Goal: Task Accomplishment & Management: Complete application form

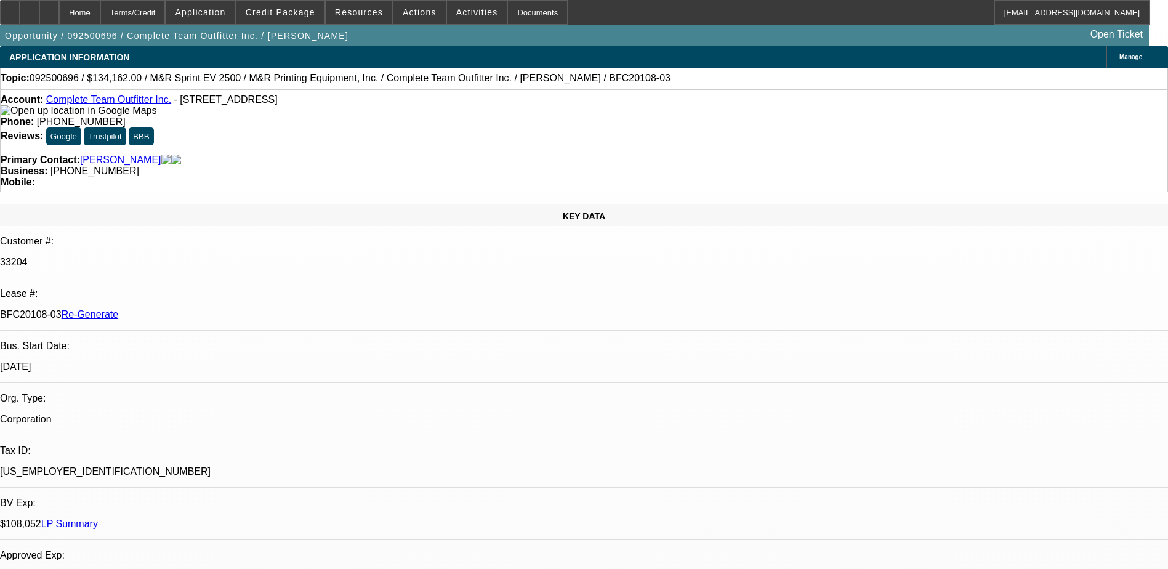
select select "3"
select select "0"
select select "2"
select select "0"
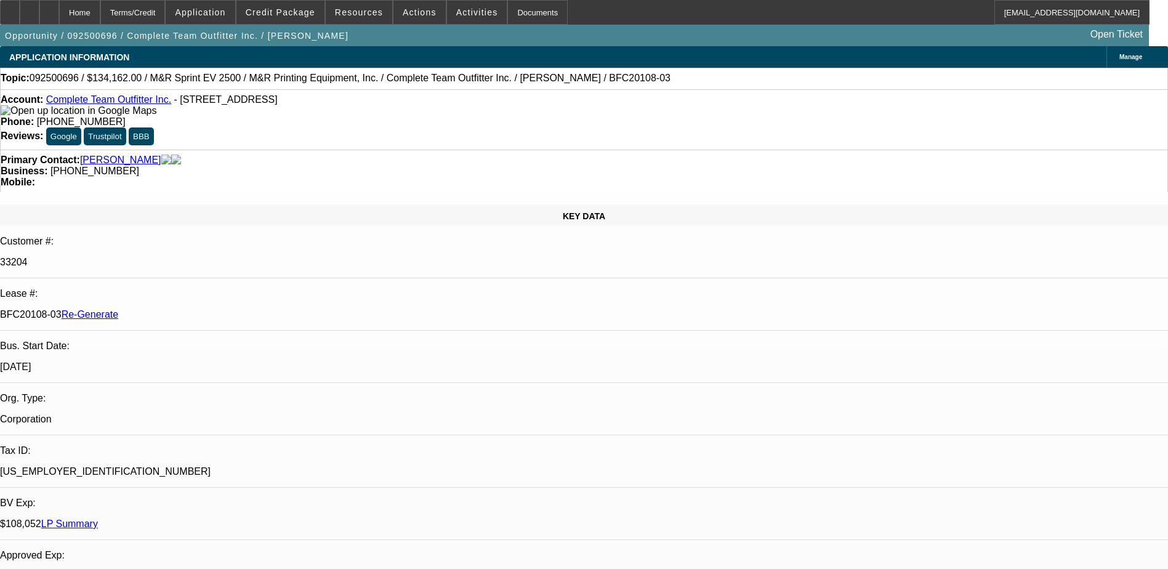
select select "6"
drag, startPoint x: 145, startPoint y: 208, endPoint x: 196, endPoint y: 207, distance: 51.1
click at [196, 309] on div "BFC20108-03 Re-Generate" at bounding box center [584, 314] width 1168 height 11
copy p "BFC20108"
click at [521, 10] on div "Documents" at bounding box center [537, 12] width 60 height 25
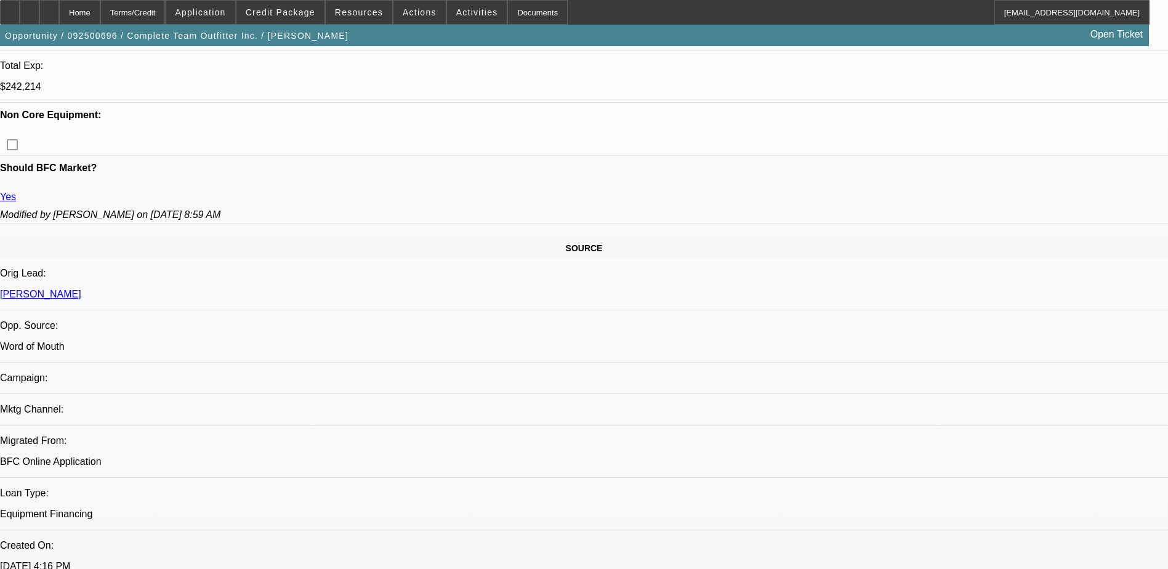
scroll to position [616, 0]
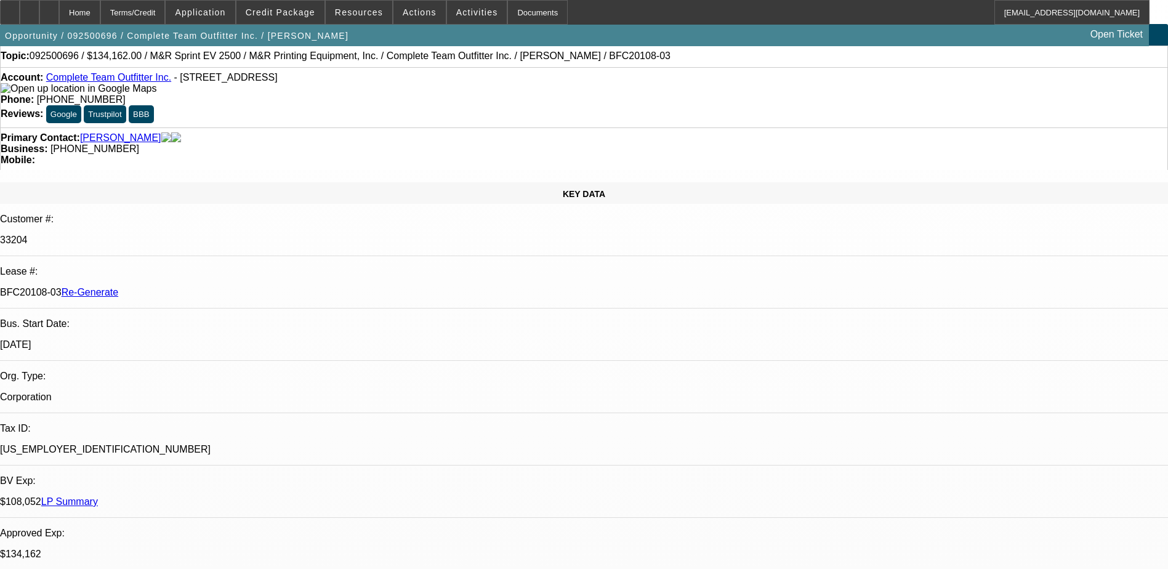
scroll to position [0, 0]
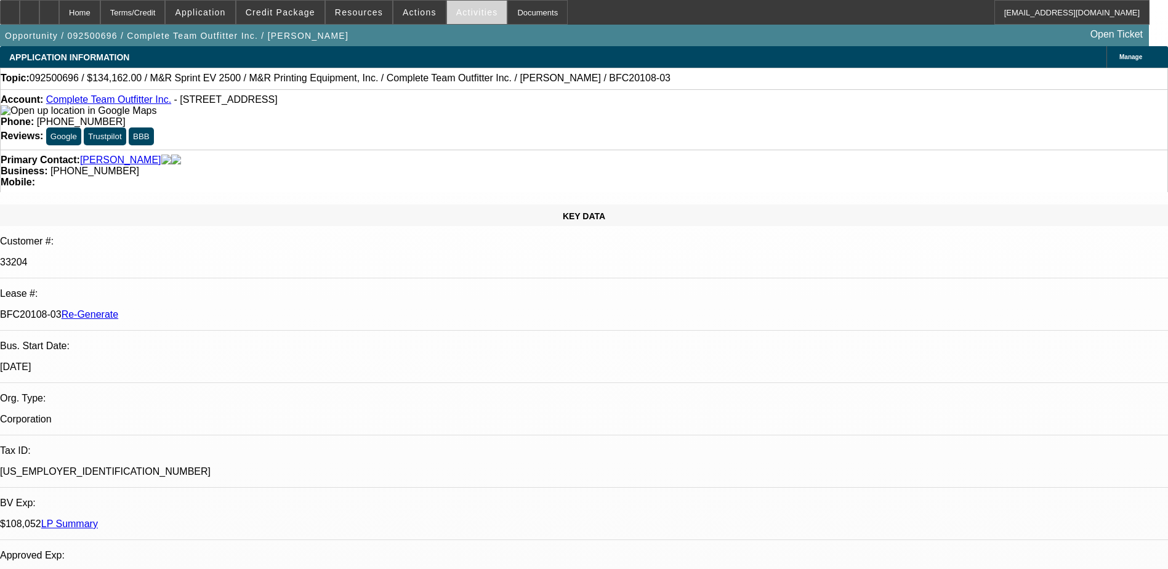
click at [459, 10] on span "Activities" at bounding box center [477, 12] width 42 height 10
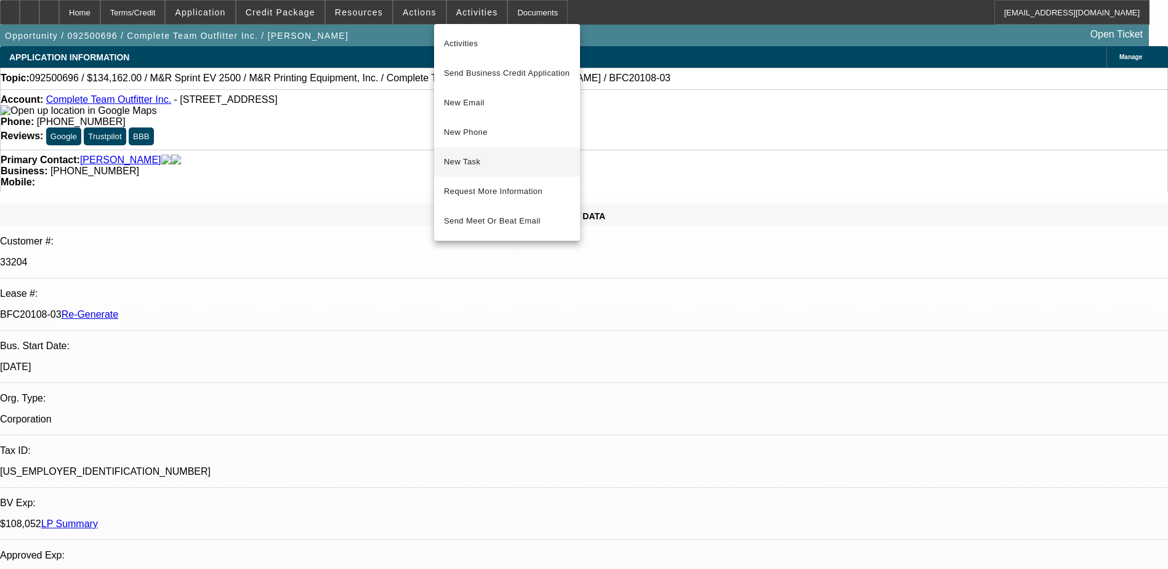
click at [470, 160] on span "New Task" at bounding box center [507, 162] width 126 height 15
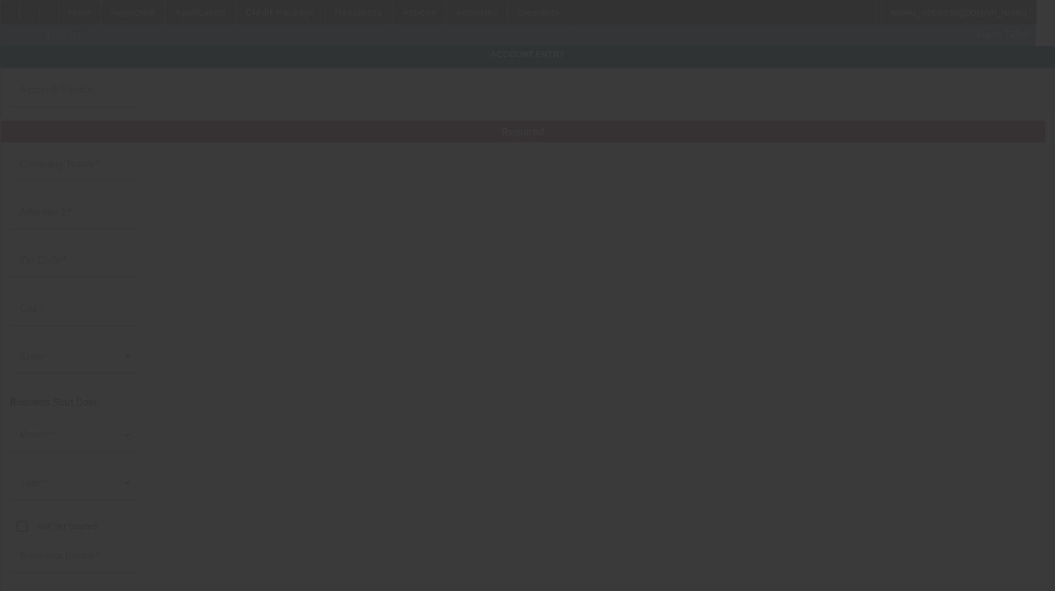
type input "Complete Team Outfitter Inc."
type input "1560 S 8th St"
type input "49009"
type input "Kalamazoo"
type input "[PHONE_NUMBER]"
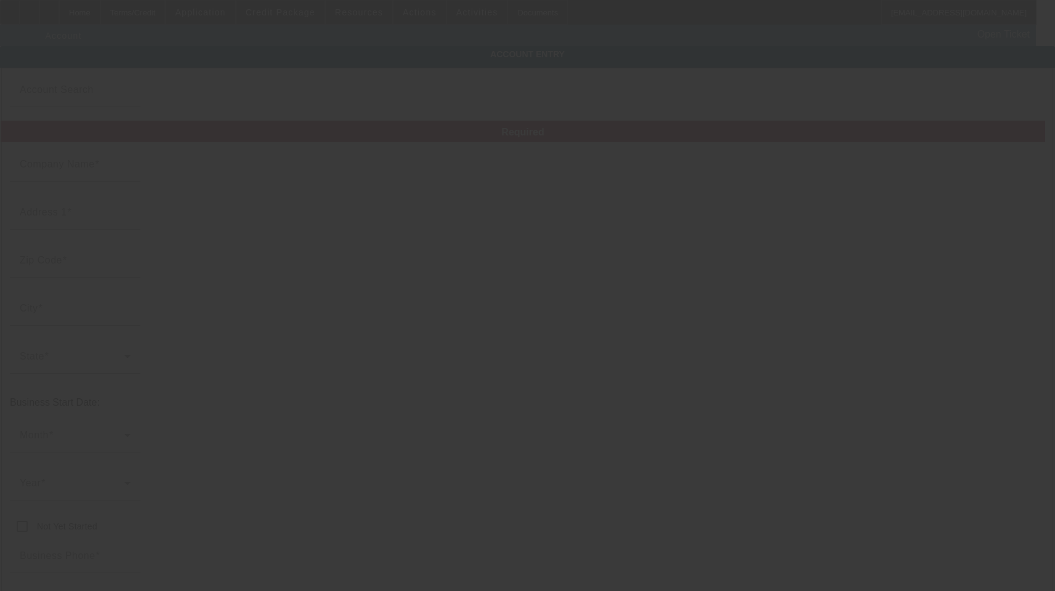
type input "mgibson@ctoutfit.com"
type input "Kalamazoo"
type input "[US_EMPLOYER_IDENTIFICATION_NUMBER]"
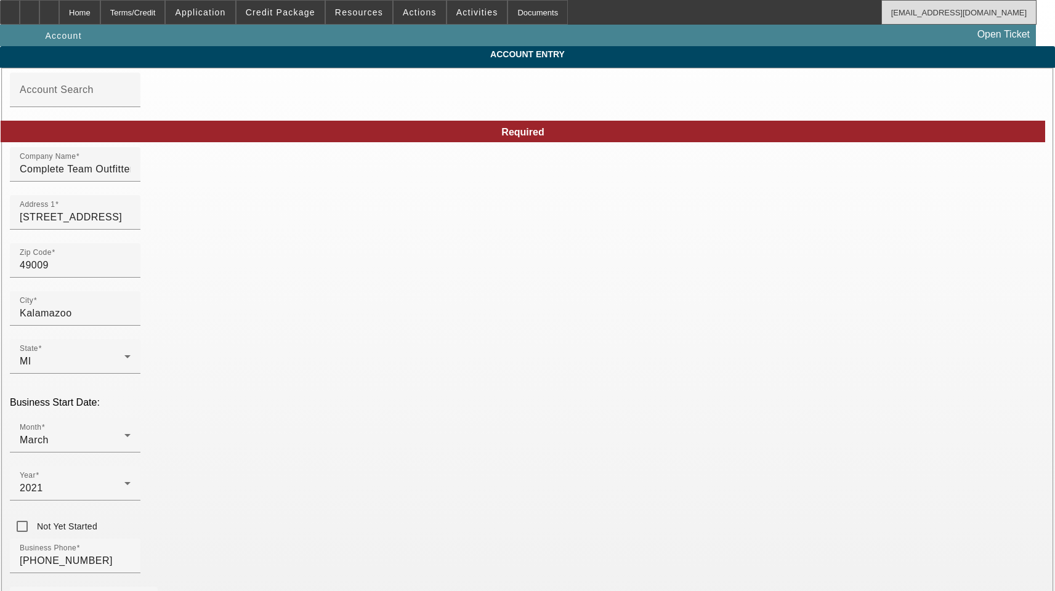
type input "9/30/2025"
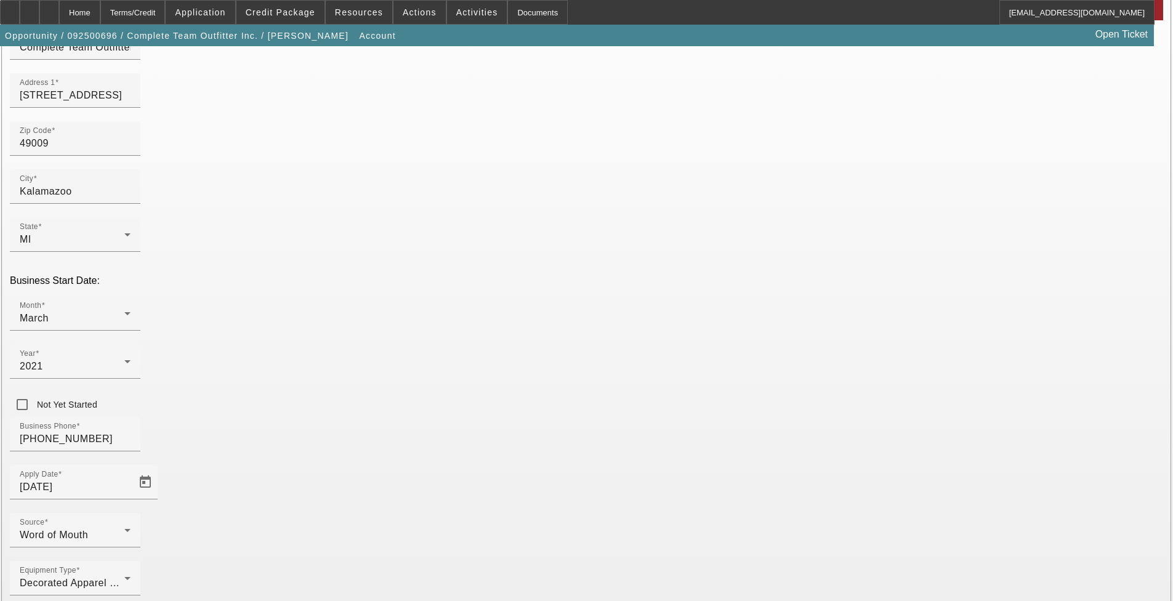
scroll to position [123, 0]
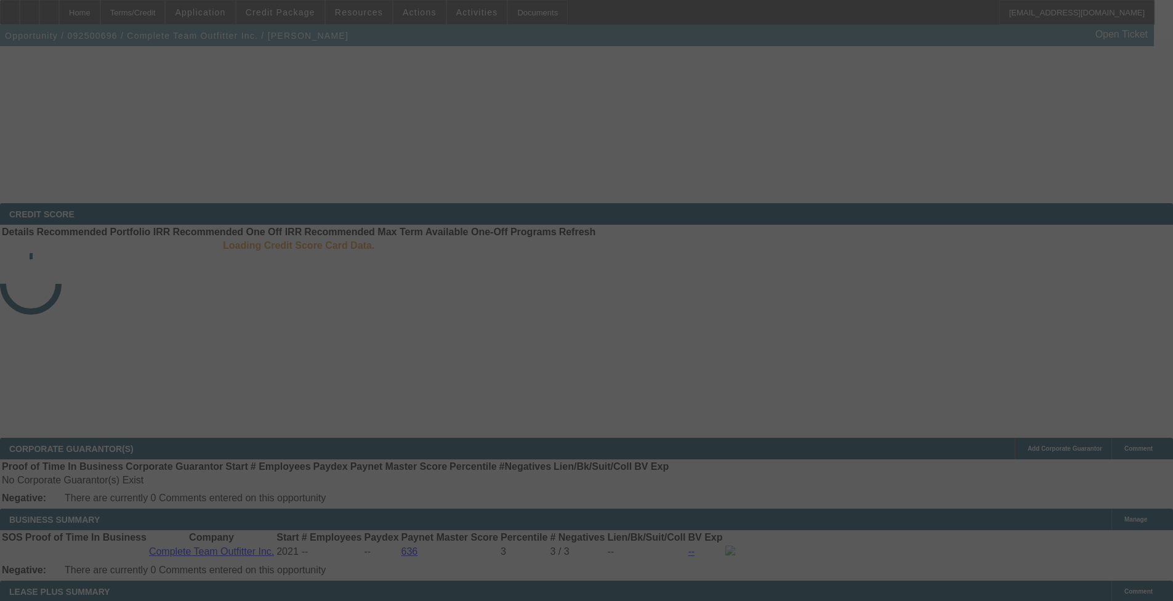
select select "3"
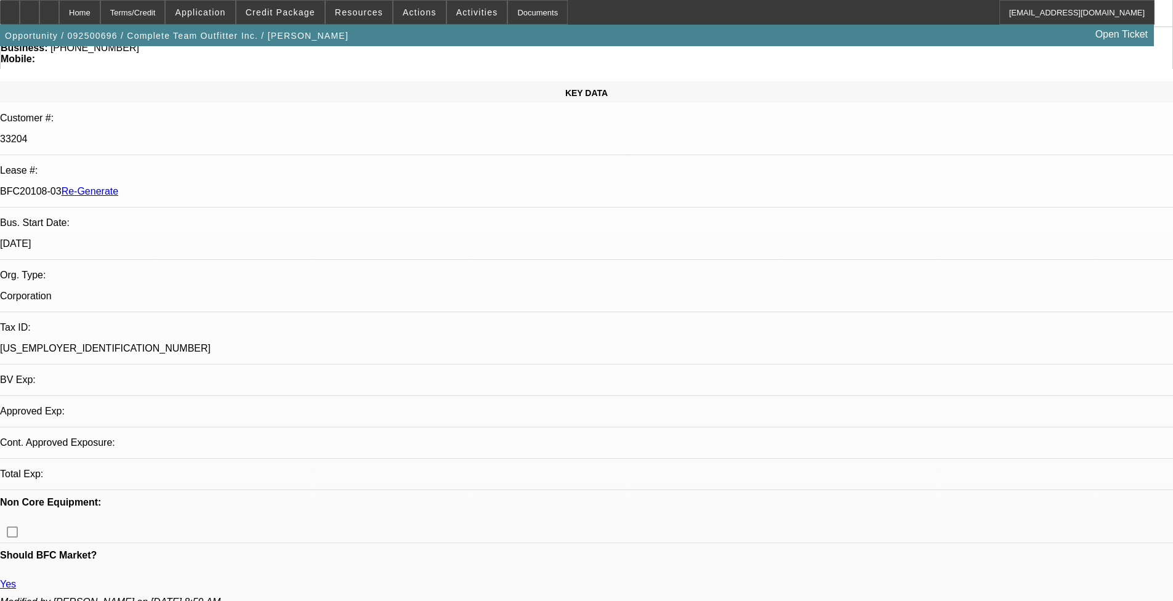
select select "0"
select select "2"
select select "0"
select select "6"
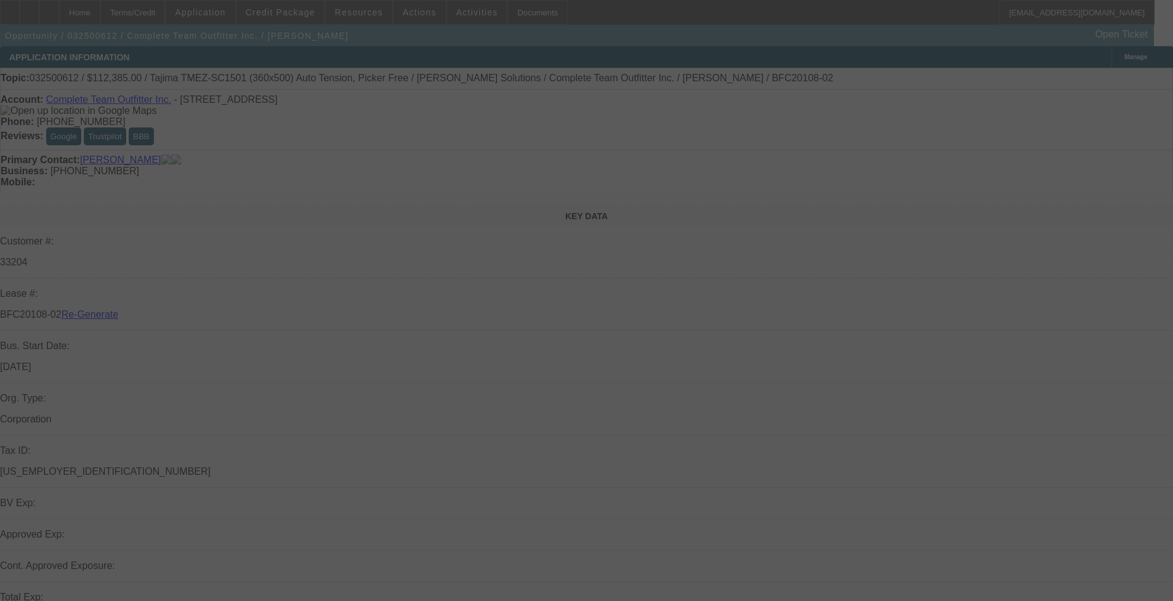
select select "4"
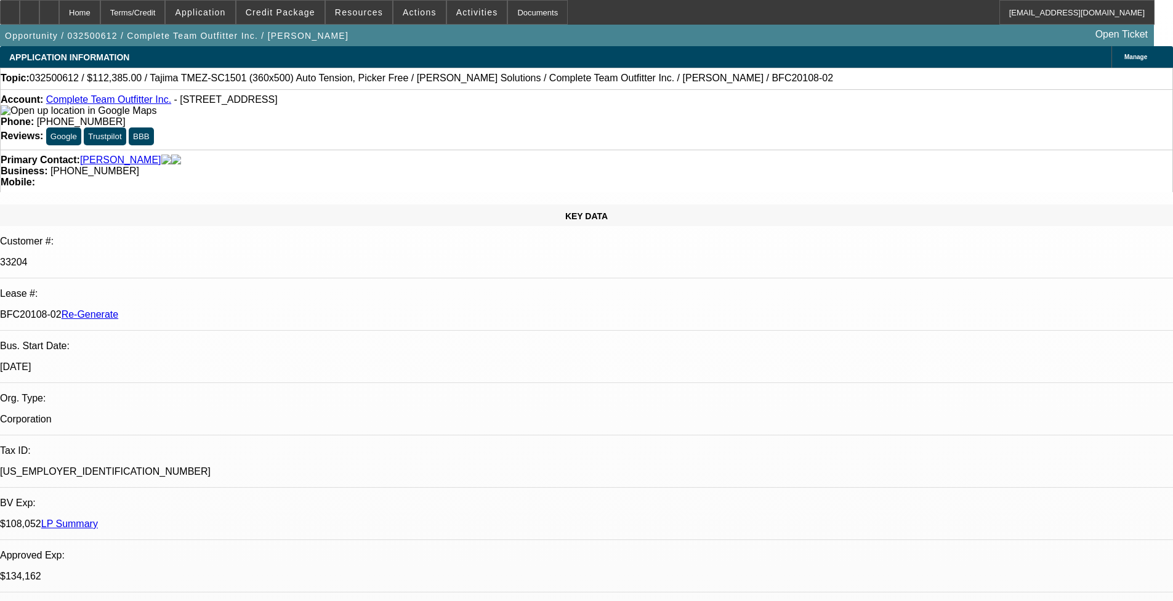
select select "0"
select select "2"
select select "0"
select select "1"
select select "2"
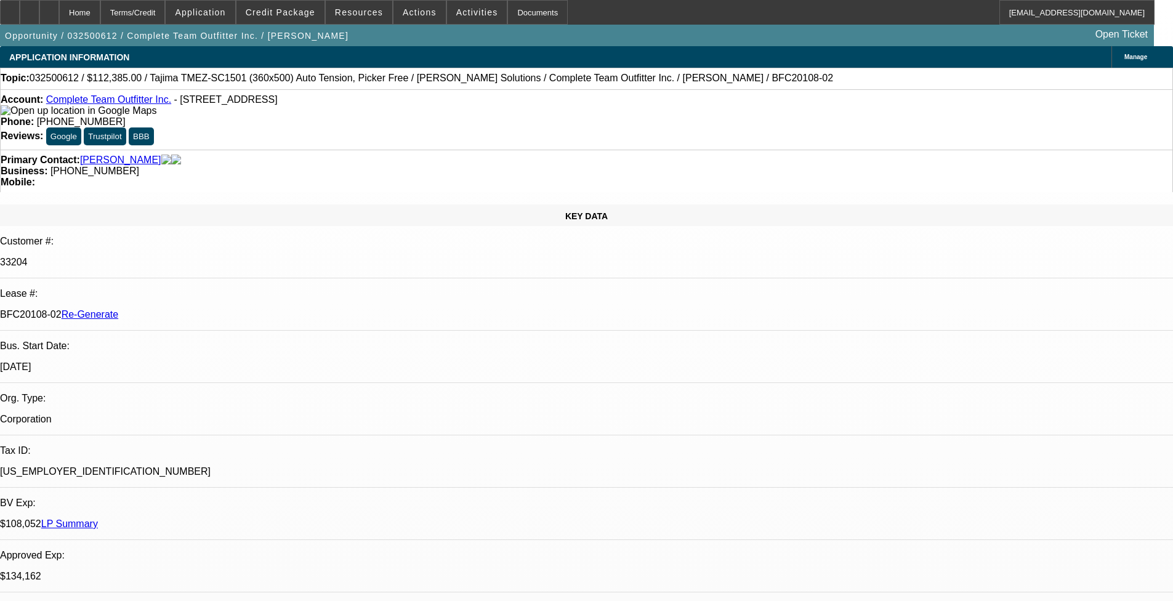
select select "6"
drag, startPoint x: 159, startPoint y: 101, endPoint x: 57, endPoint y: 101, distance: 102.2
click at [57, 101] on div "Account: Complete Team Outfitter Inc. - 1560 S 8th St, Kalamazoo, MI 49009" at bounding box center [587, 105] width 1172 height 22
copy link "Complete Team Outfitter Inc."
drag, startPoint x: 145, startPoint y: 206, endPoint x: 183, endPoint y: 211, distance: 38.5
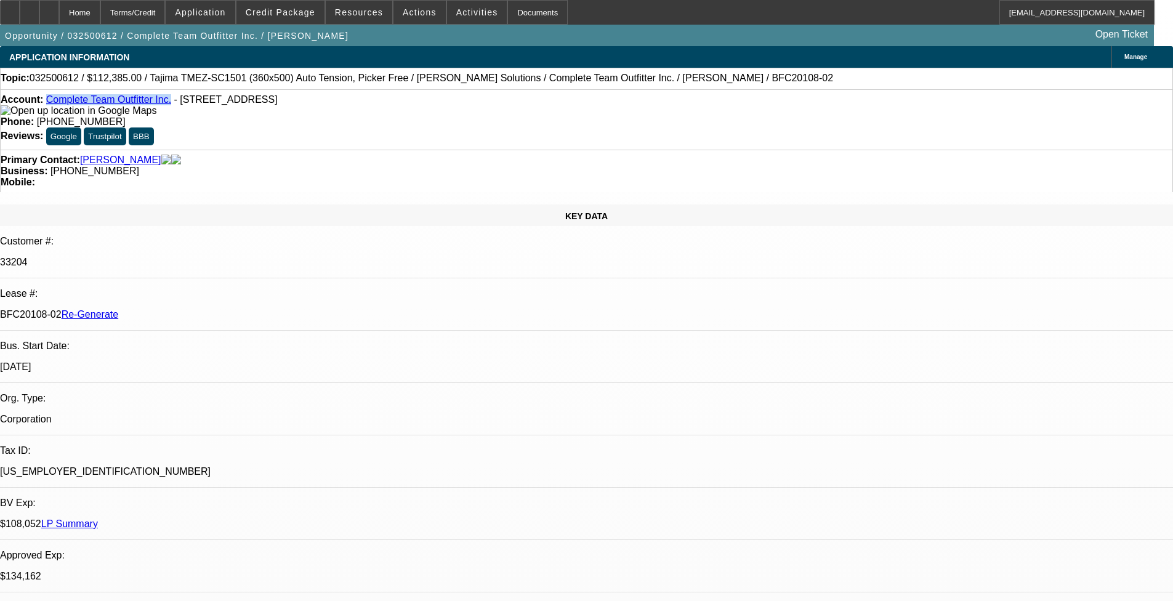
click at [183, 309] on div "BFC20108-02 Re-Generate" at bounding box center [586, 314] width 1173 height 11
copy p "BFC20108"
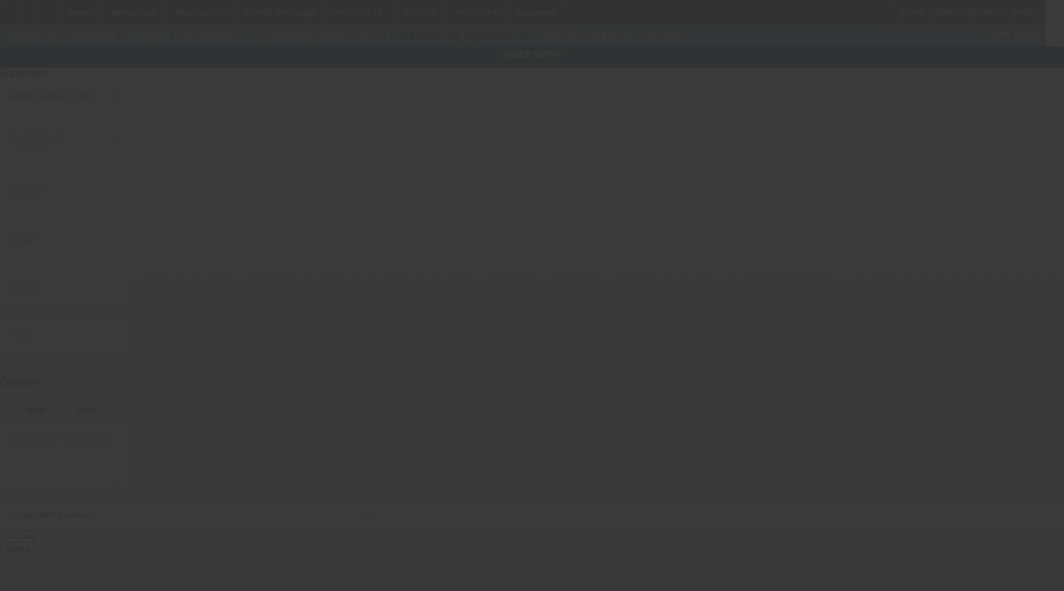
type input "M&R"
type input "Sprint EV 2500"
radio input "true"
type textarea "dryer"
type input "[STREET_ADDRESS]"
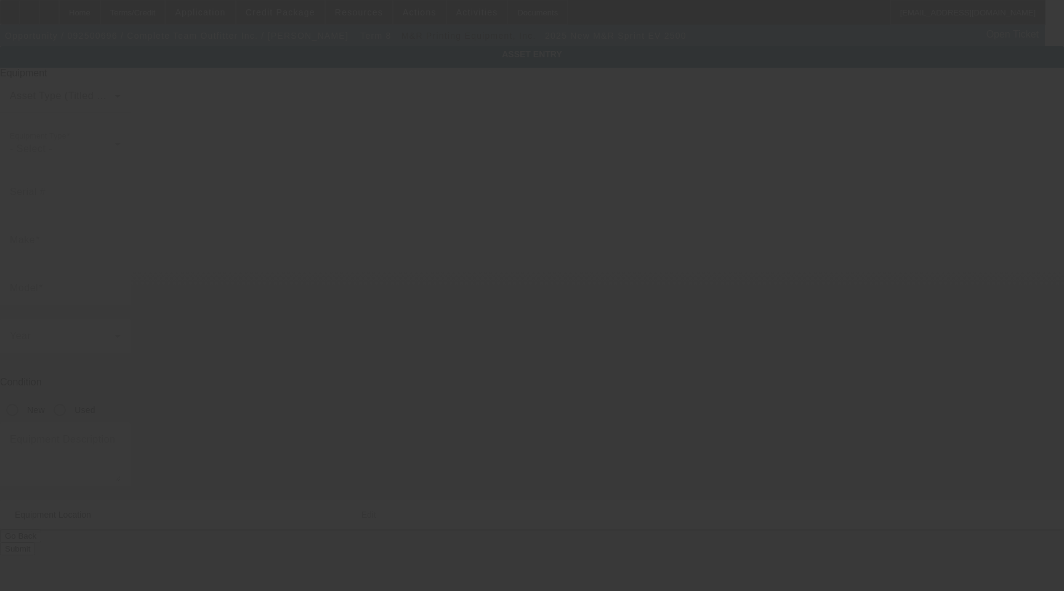
type input "Kalamazoo"
type input "49009"
type input "Kalamazoo"
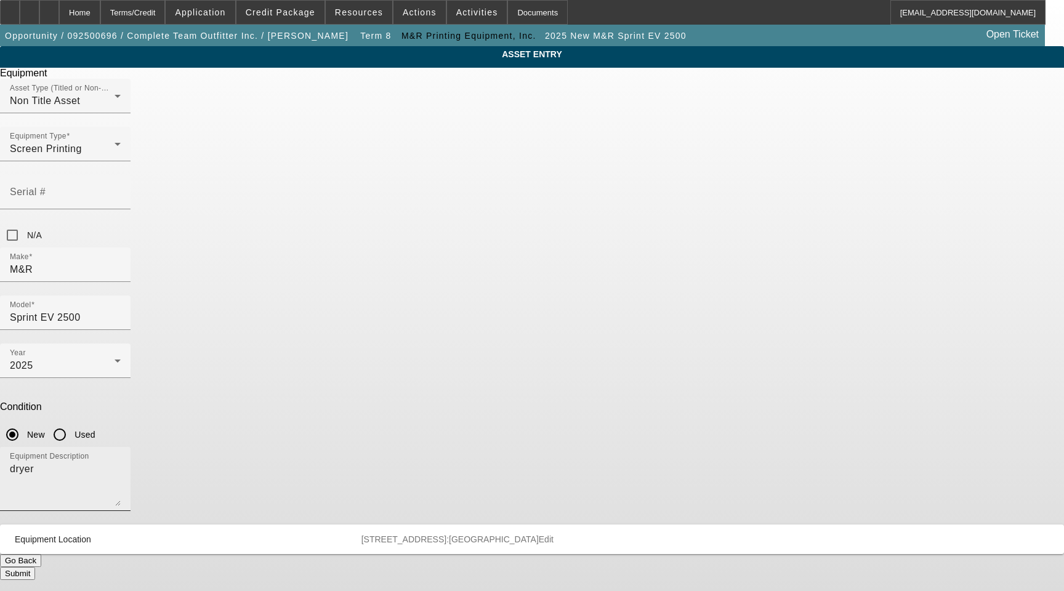
click at [121, 447] on div "Equipment Description dryer" at bounding box center [65, 479] width 111 height 64
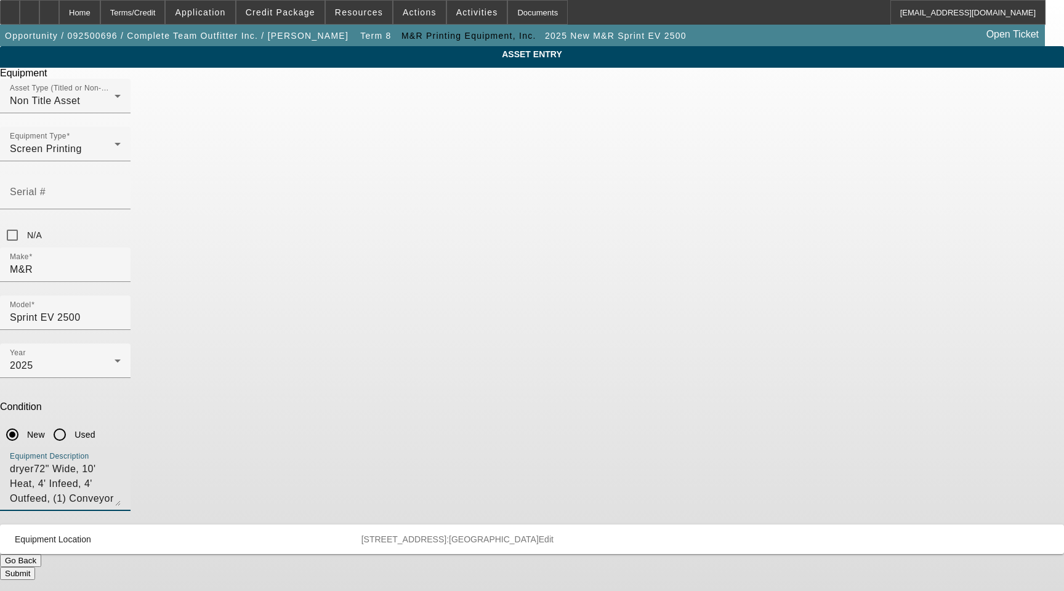
type textarea "dryer72" Wide, 10' Heat, 4' Infeed, 4' Outfeed, (1) Conveyor Extension"
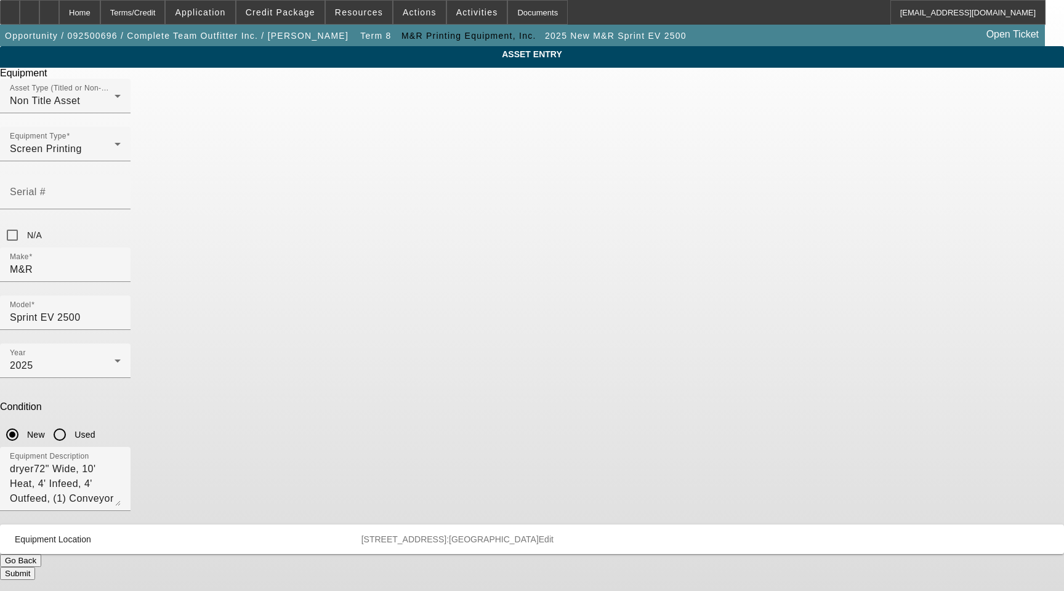
click at [35, 567] on button "Submit" at bounding box center [17, 573] width 35 height 13
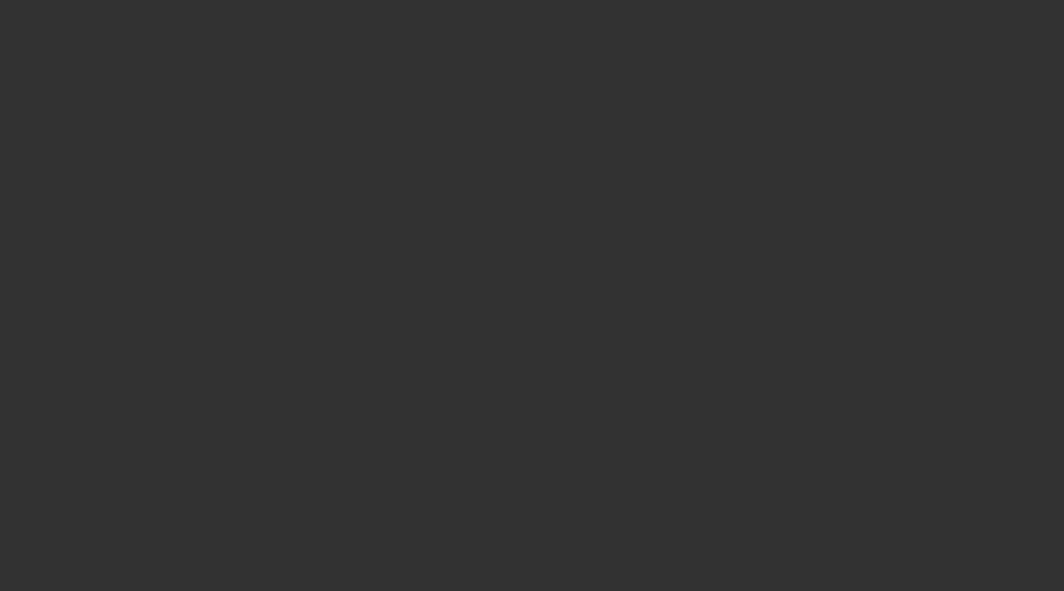
select select "3"
select select "0"
select select "2"
select select "0"
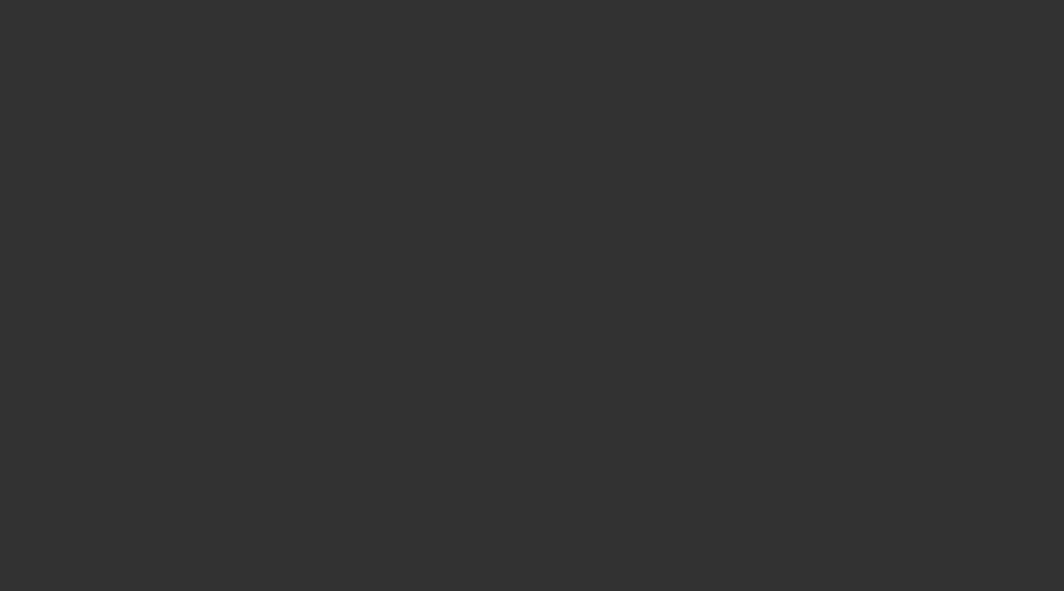
select select "6"
type input "M&R"
type input "Sportsman EX 1618 10S/8C"
radio input "true"
type textarea "press"
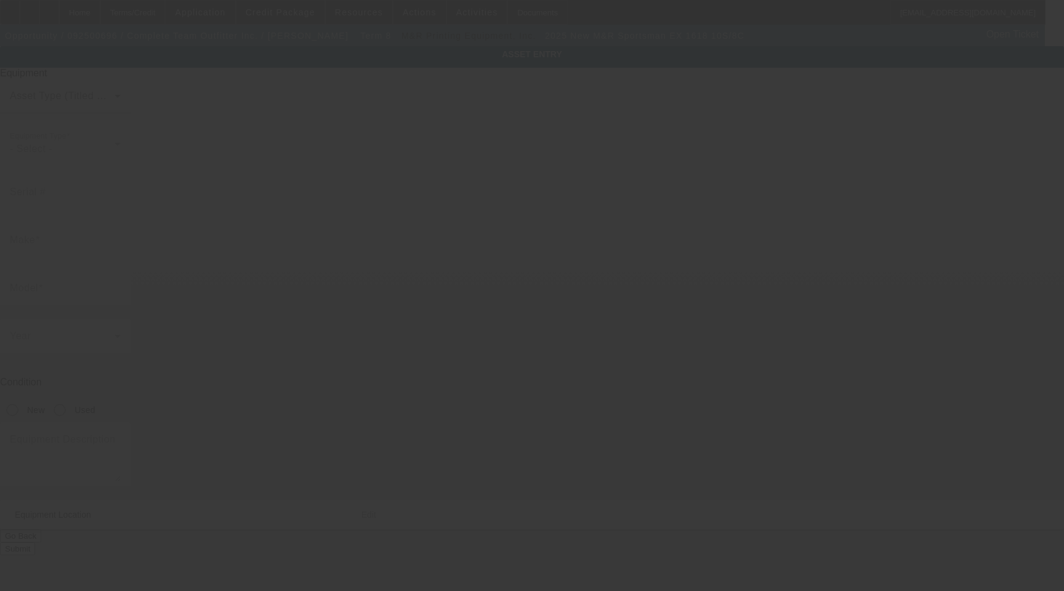
type input "1560 South 8th Street"
type input "Kalamazoo"
type input "49009"
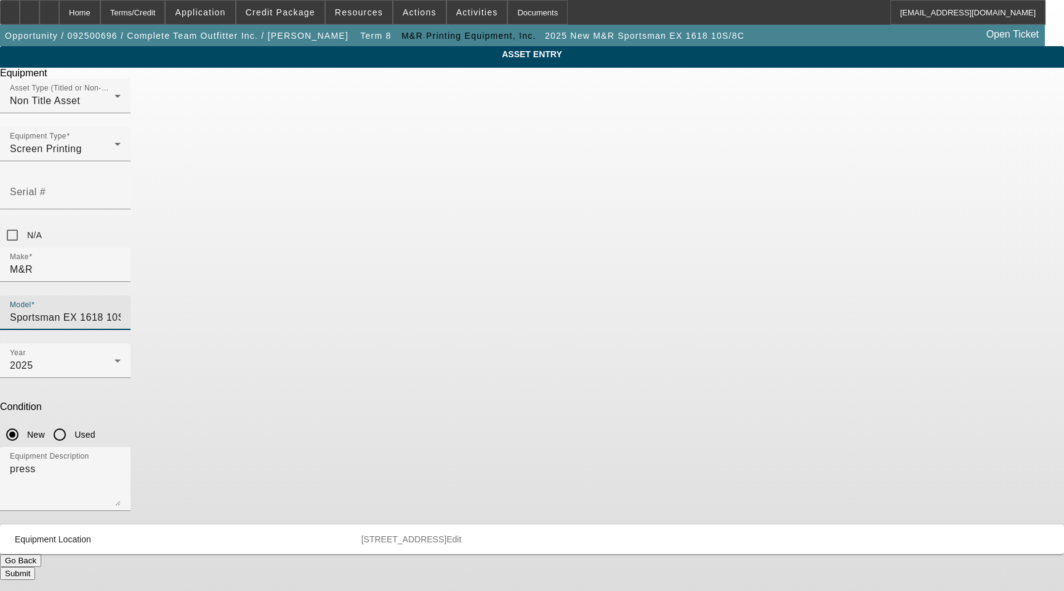
click at [121, 310] on input "Sportsman EX 1618 10S/8C" at bounding box center [65, 317] width 111 height 15
drag, startPoint x: 623, startPoint y: 221, endPoint x: 724, endPoint y: 219, distance: 101.0
click at [724, 219] on div "ASSET ENTRY Delete asset Equipment Asset Type (Titled or Non-Titled) Non Title …" at bounding box center [532, 313] width 1064 height 534
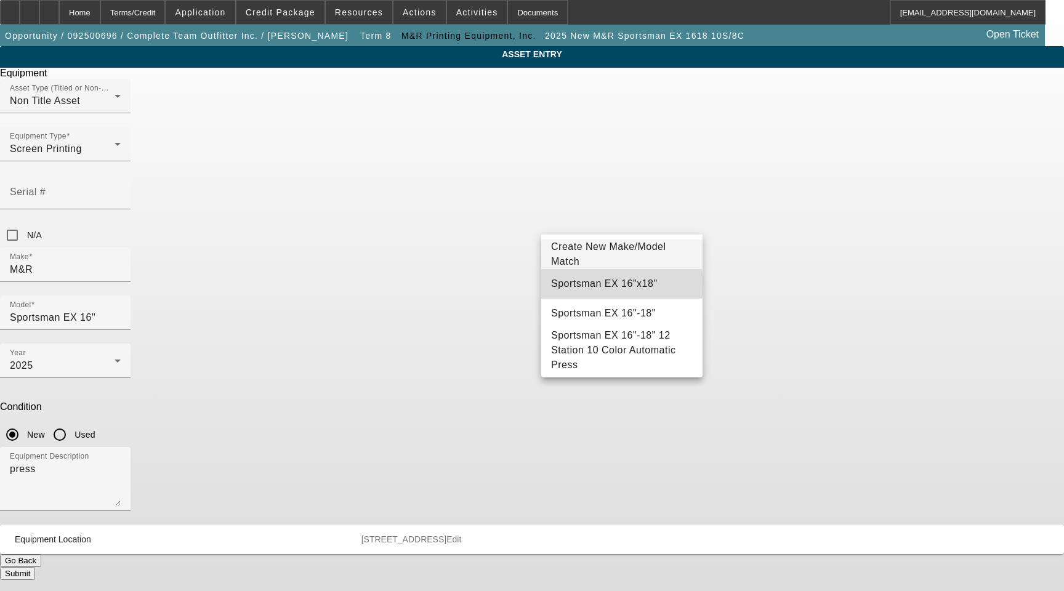
click at [600, 284] on span "Sportsman EX 16"x18"" at bounding box center [604, 283] width 107 height 10
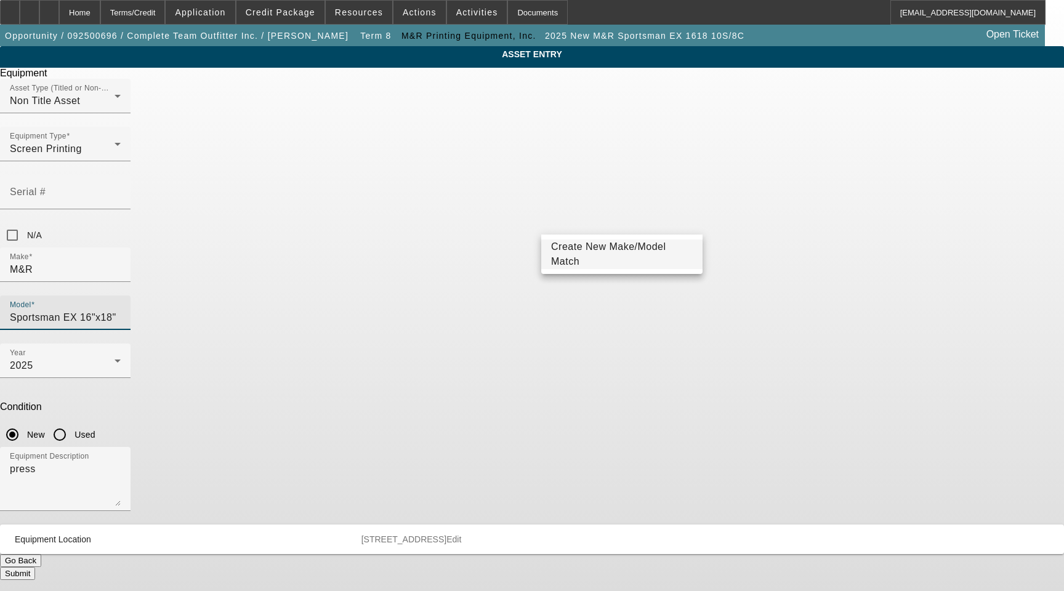
type input "Sportsman EX 16"x18""
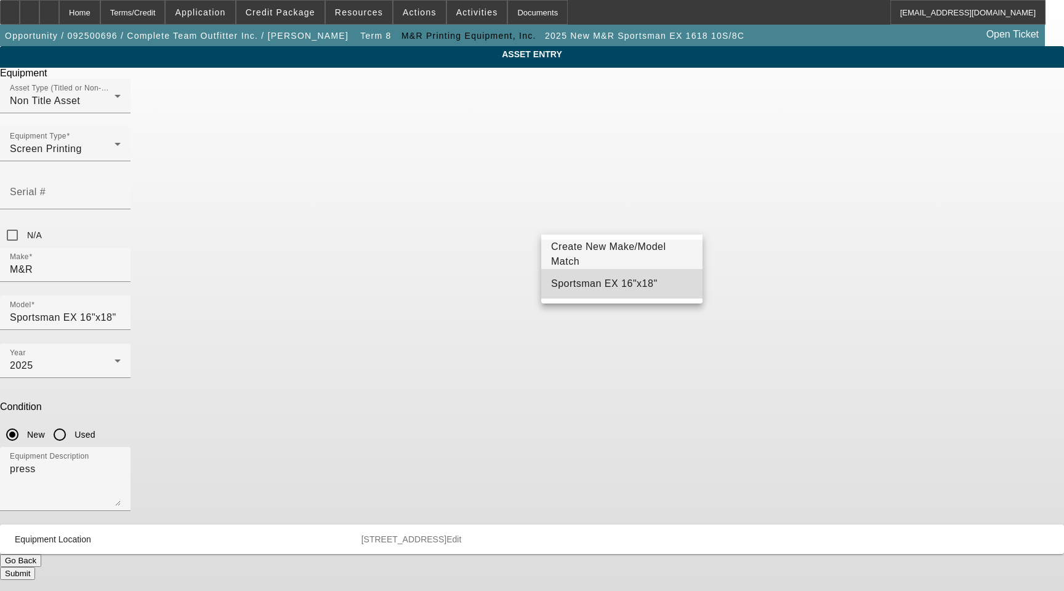
click at [586, 278] on span "Sportsman EX 16"x18"" at bounding box center [604, 283] width 107 height 15
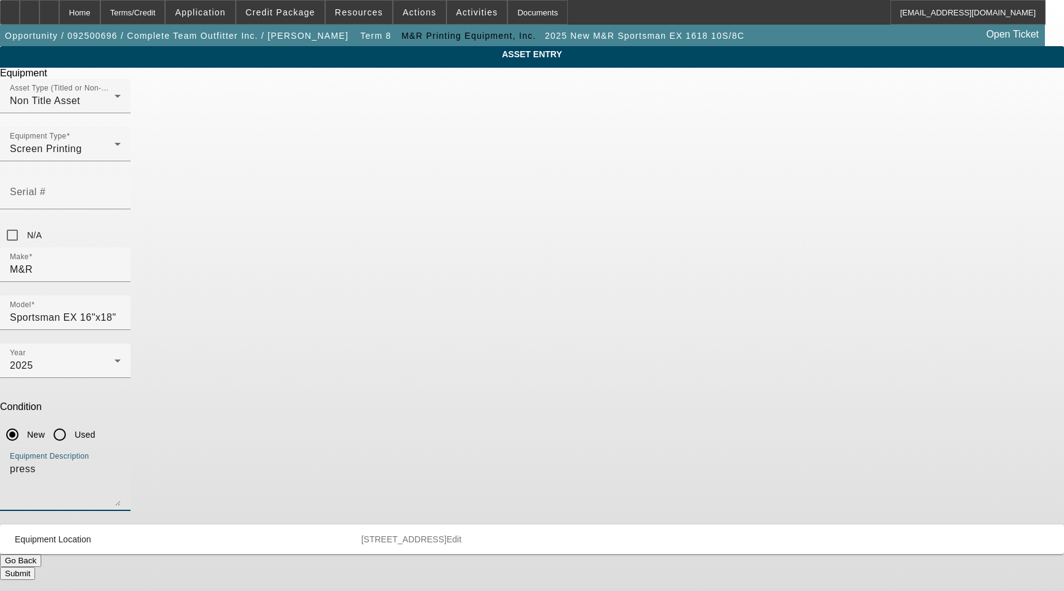
drag, startPoint x: 538, startPoint y: 326, endPoint x: 293, endPoint y: 303, distance: 246.1
click at [296, 305] on div "ASSET ENTRY Delete asset Equipment Asset Type (Titled or Non-Titled) Non Title …" at bounding box center [532, 313] width 1064 height 534
type textarea "10 Station 8 Color Automatic Screen Printing Press, (1) No-Shirt Foot Pedal, (1…"
click at [461, 534] on span "Edit" at bounding box center [453, 539] width 15 height 10
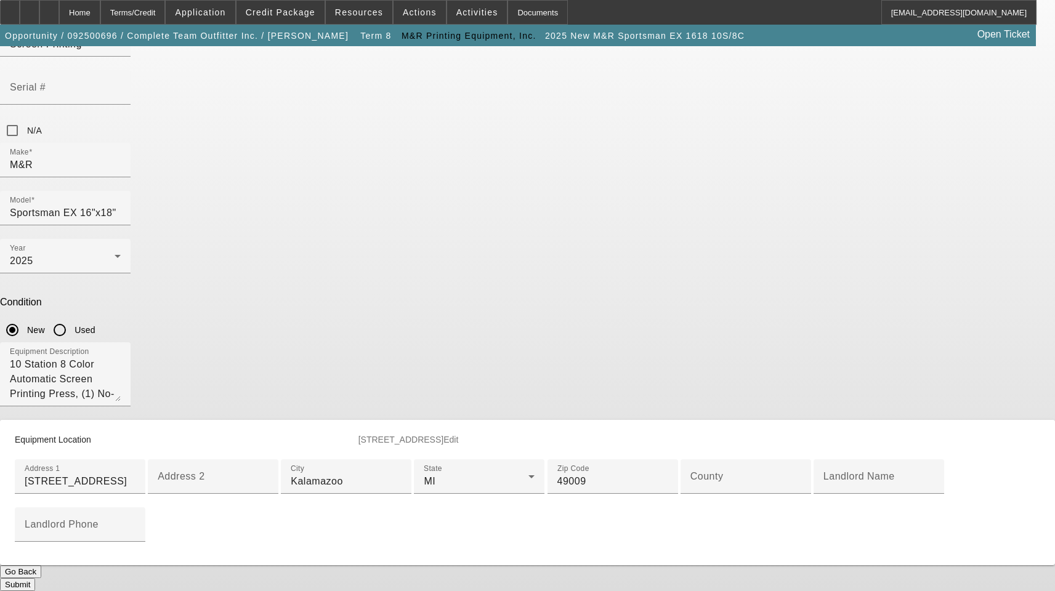
scroll to position [123, 0]
click at [401, 474] on input "Kalamazoo" at bounding box center [346, 481] width 111 height 15
click at [690, 474] on input "County" at bounding box center [745, 481] width 111 height 15
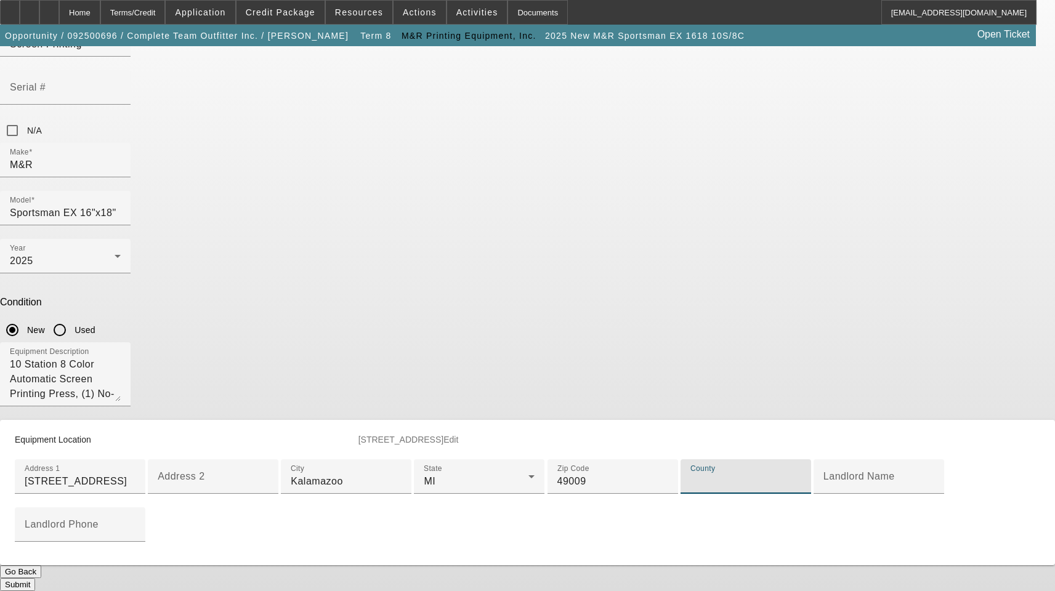
paste input "Kalamazoo"
type input "Kalamazoo"
click at [135, 474] on input "1560 South 8th Street" at bounding box center [80, 481] width 111 height 15
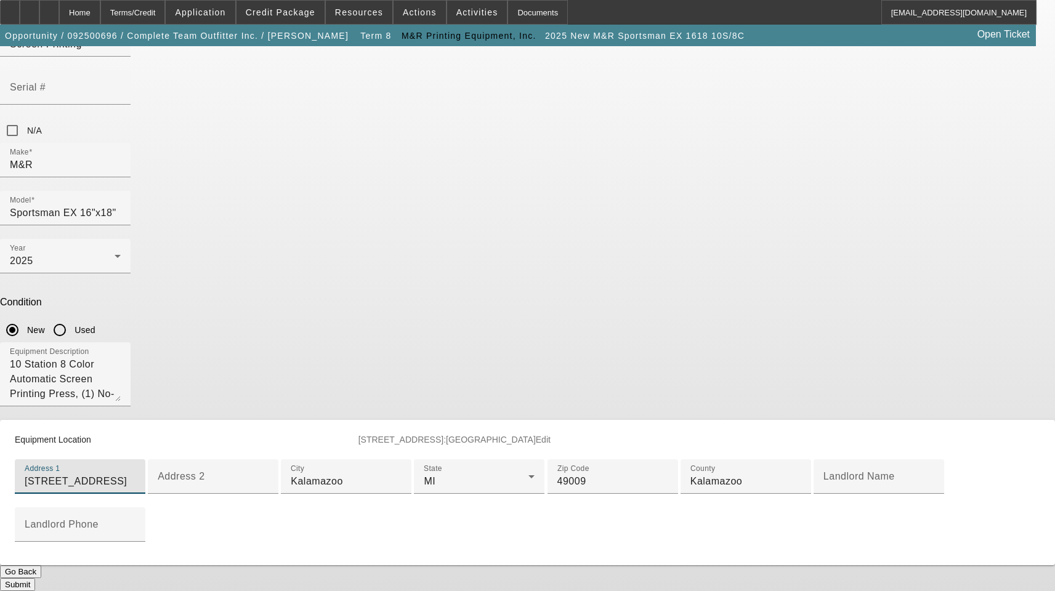
click at [135, 474] on input "1560 South 8th Street" at bounding box center [80, 481] width 111 height 15
click at [135, 474] on input "1560 S 8th Street" at bounding box center [80, 481] width 111 height 15
type input "[STREET_ADDRESS]"
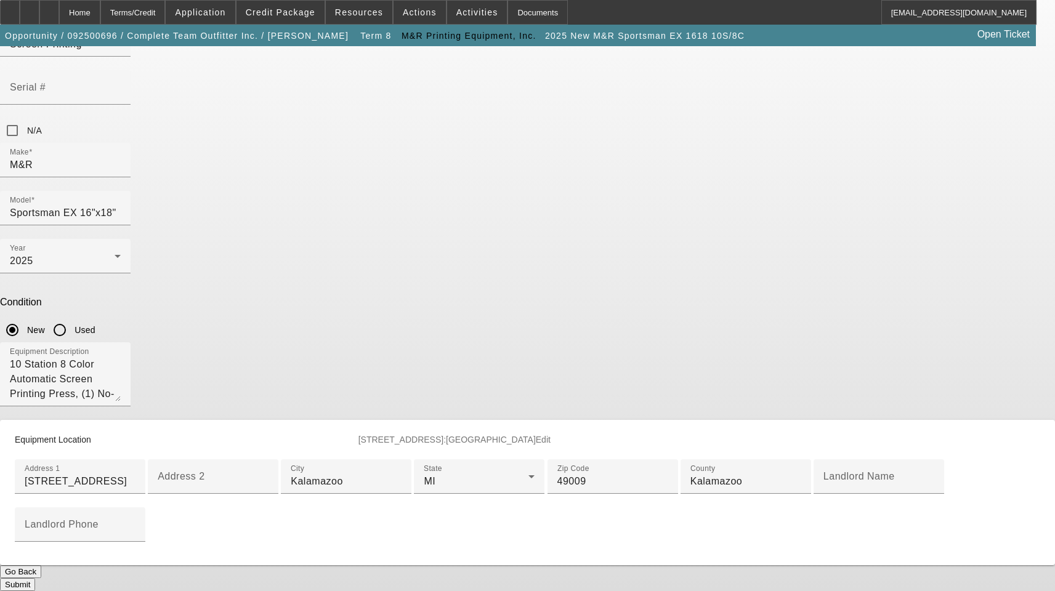
click at [35, 578] on button "Submit" at bounding box center [17, 584] width 35 height 13
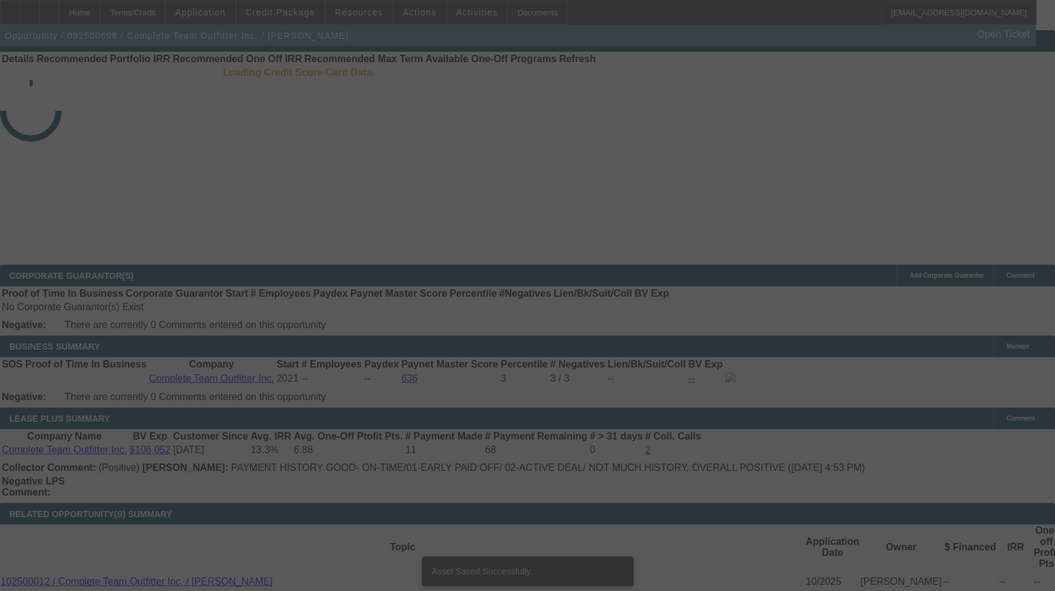
select select "3"
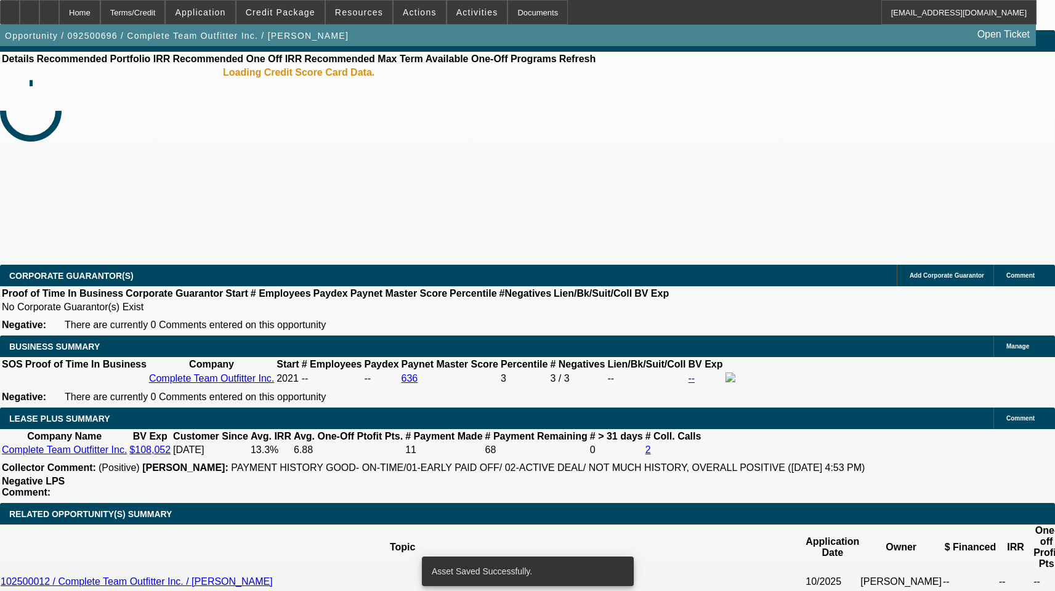
select select "0"
select select "2"
select select "0"
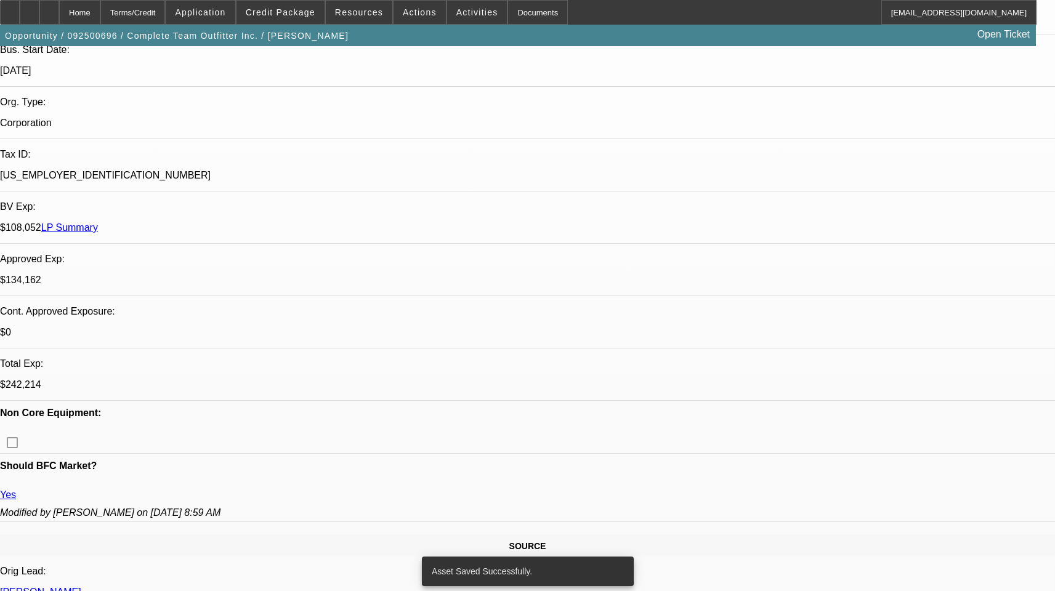
select select "1"
select select "2"
select select "6"
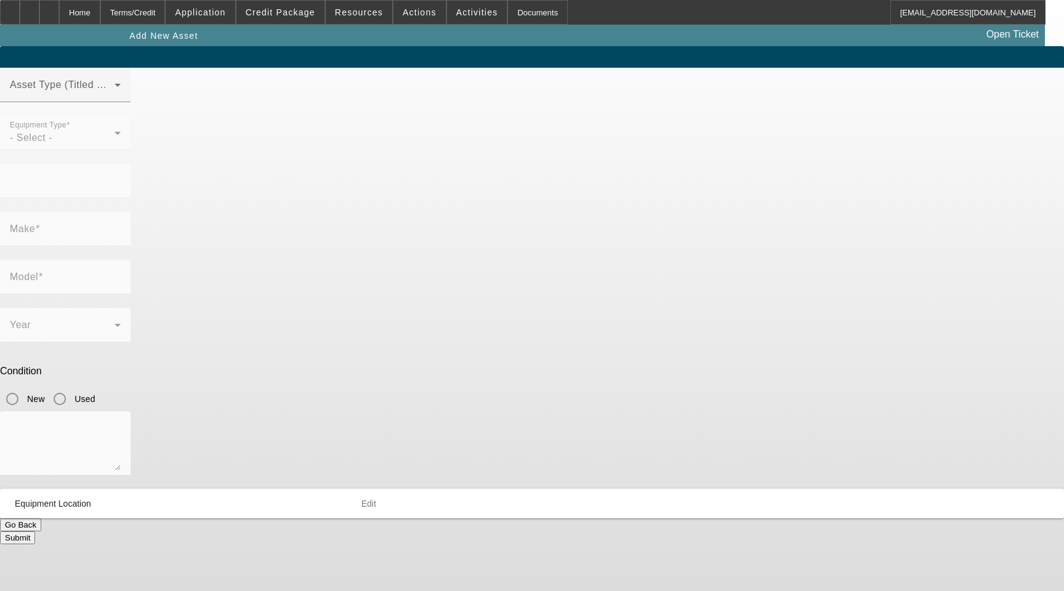
type input "[STREET_ADDRESS]"
type input "Kalamazoo"
type input "49009"
type input "Kalamazoo"
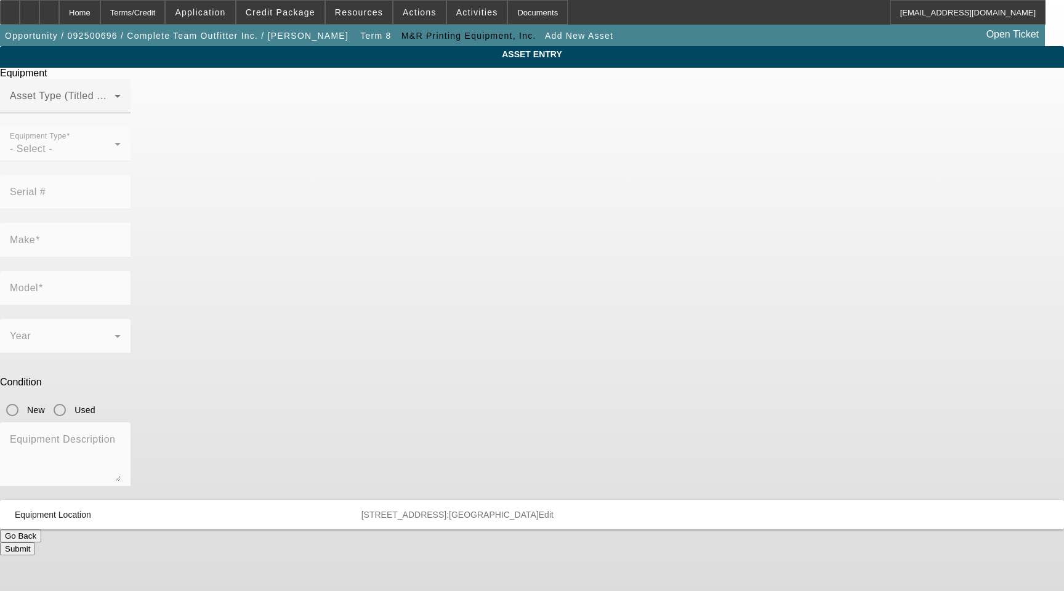
click at [131, 165] on mat-form-field "Equipment Type - Select -" at bounding box center [65, 151] width 131 height 48
click at [115, 108] on span at bounding box center [62, 101] width 105 height 15
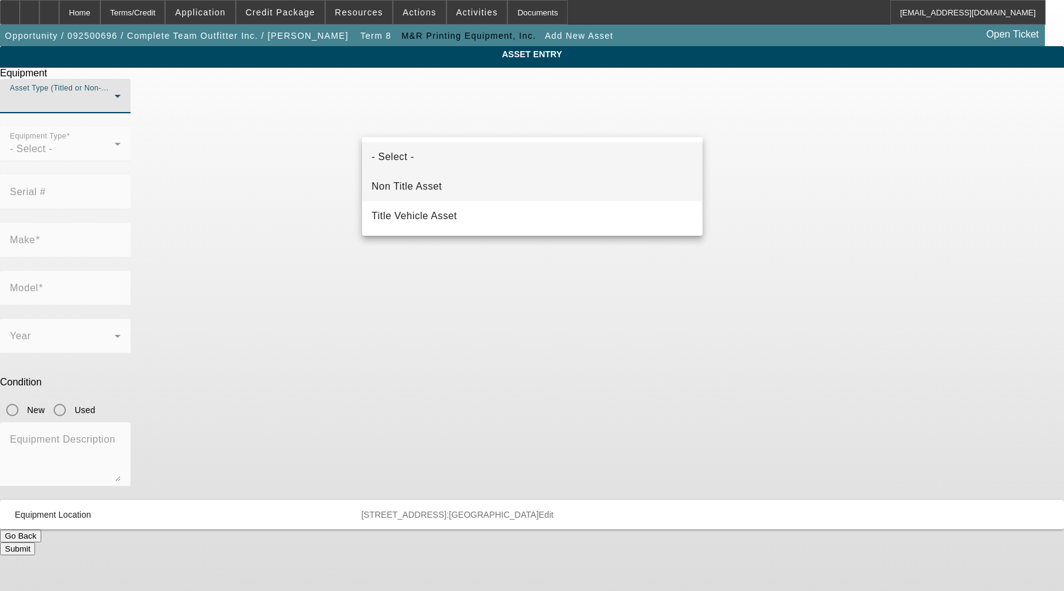
click at [430, 183] on span "Non Title Asset" at bounding box center [407, 186] width 70 height 15
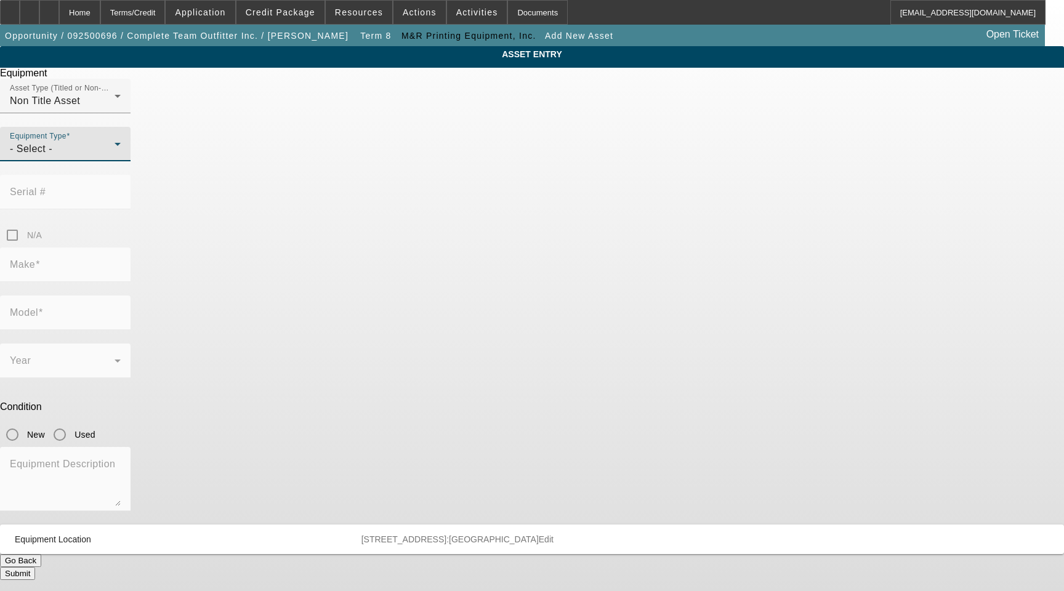
click at [115, 156] on div "- Select -" at bounding box center [62, 149] width 105 height 15
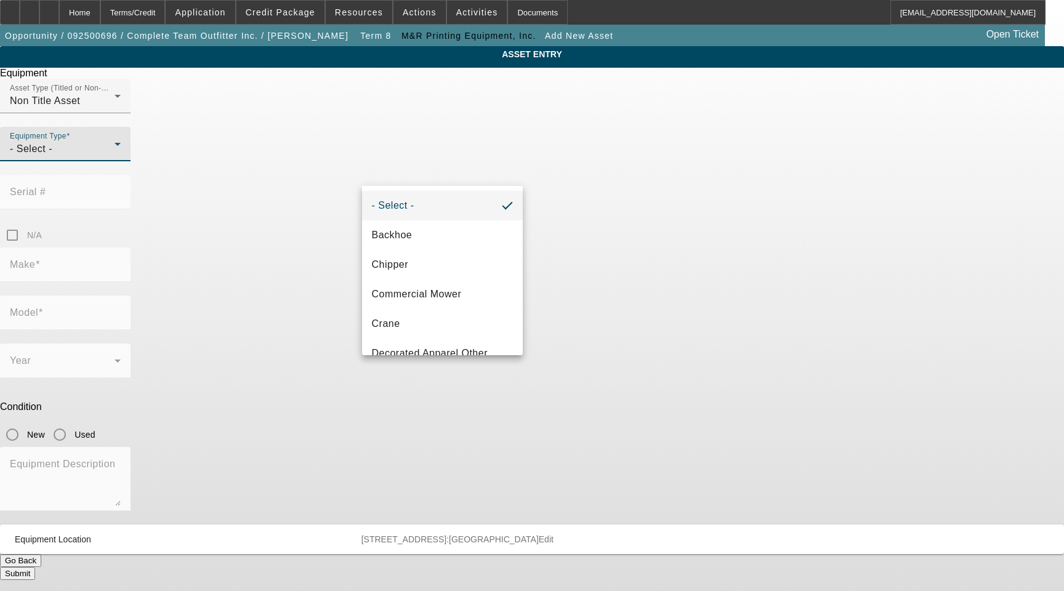
scroll to position [161, 0]
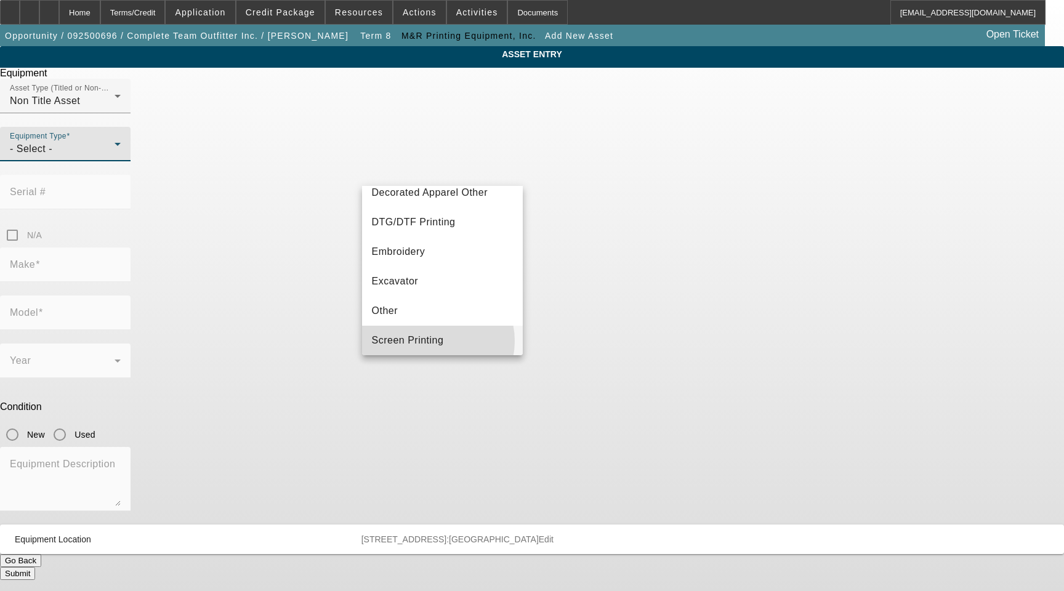
click at [432, 341] on span "Screen Printing" at bounding box center [408, 340] width 72 height 15
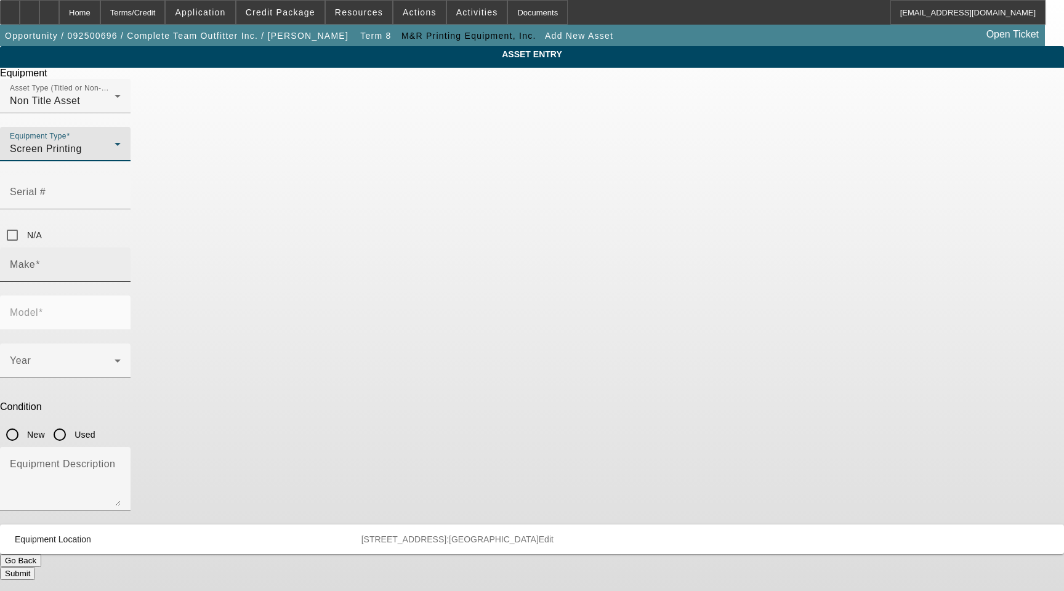
click at [121, 262] on input "Make" at bounding box center [65, 269] width 111 height 15
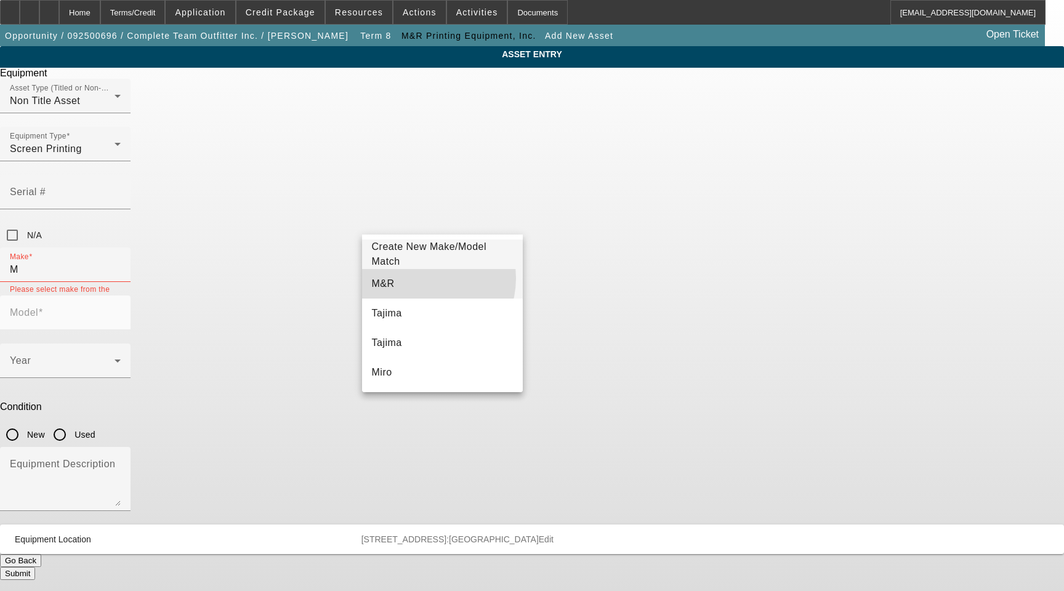
click at [423, 278] on mat-option "M&R" at bounding box center [442, 284] width 161 height 30
type input "M&R"
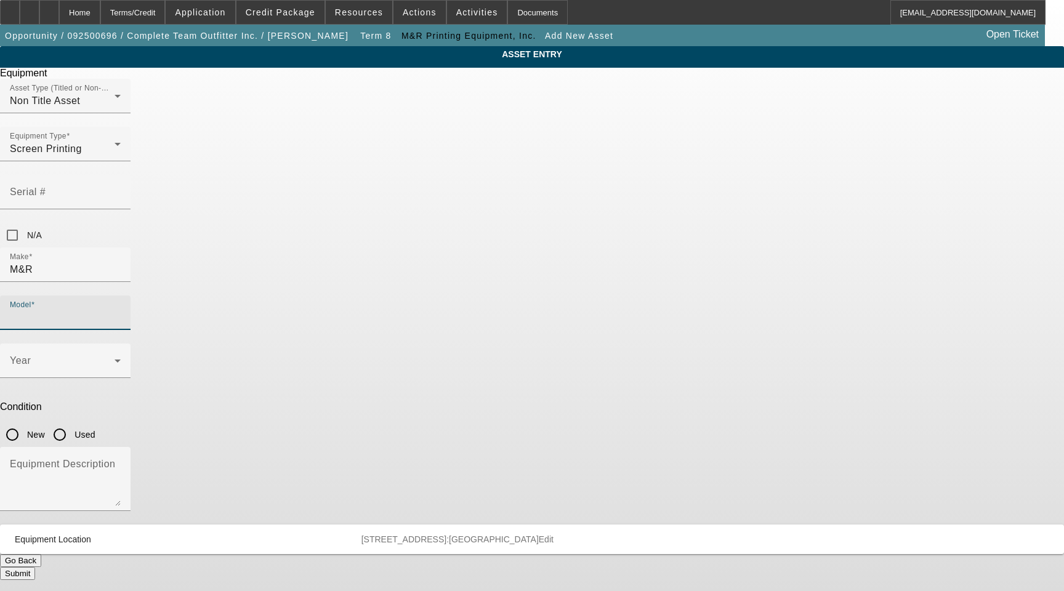
click at [121, 310] on input "Model" at bounding box center [65, 317] width 111 height 15
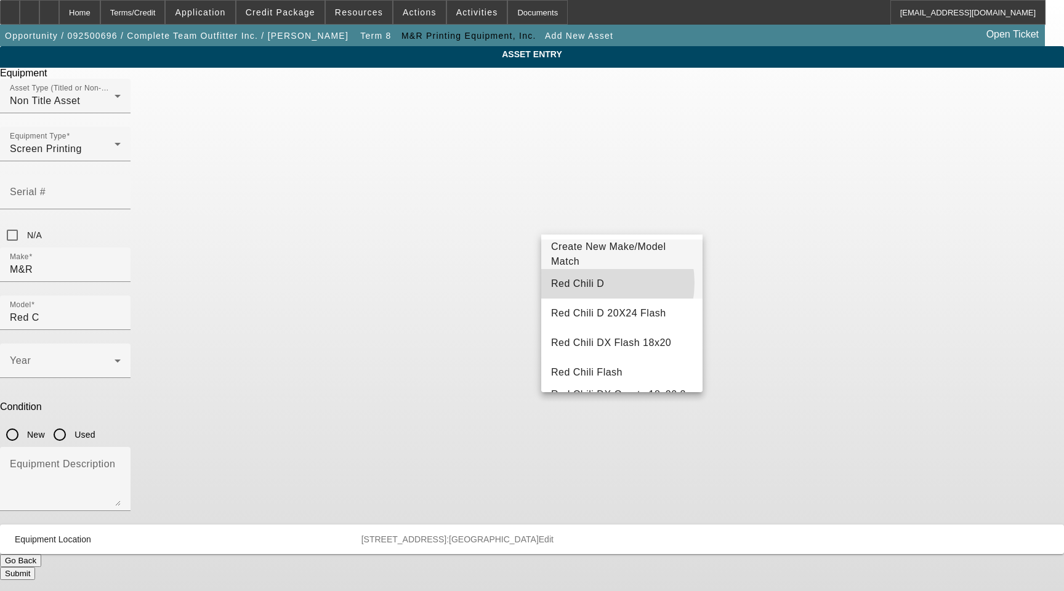
click at [590, 283] on span "Red Chili D" at bounding box center [577, 283] width 53 height 10
type input "Red Chili D"
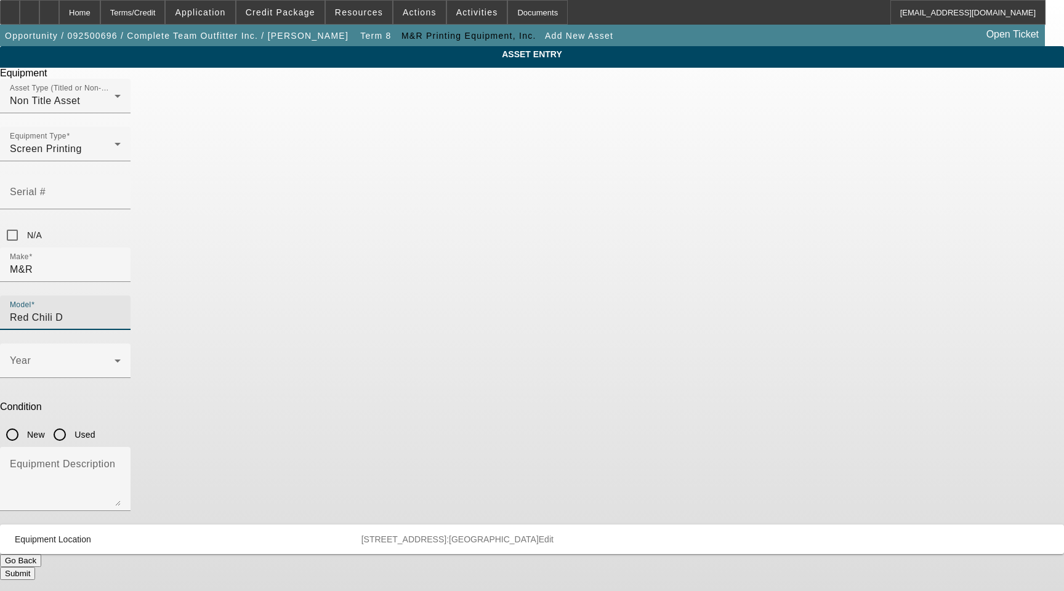
click at [25, 422] on input "New" at bounding box center [12, 434] width 25 height 25
radio input "true"
click at [121, 310] on input "Red Chili D" at bounding box center [65, 317] width 111 height 15
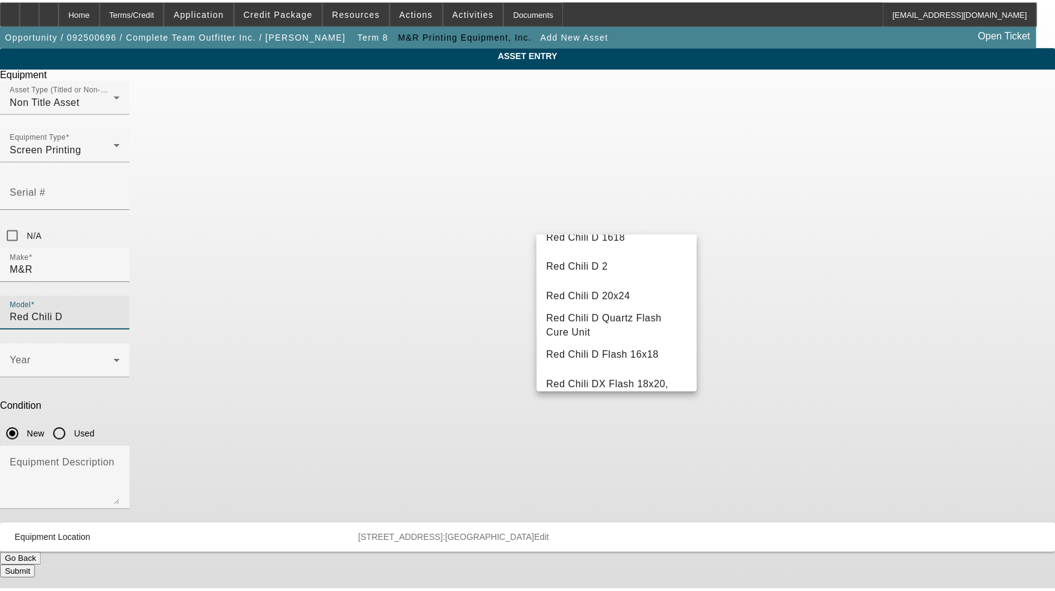
scroll to position [246, 0]
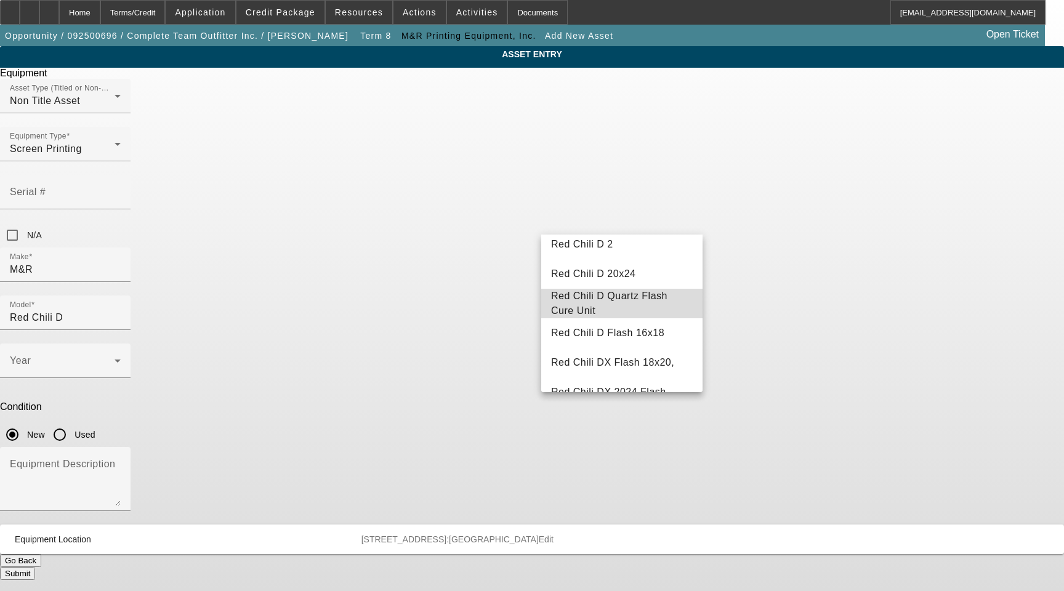
click at [634, 304] on span "Red Chili D Quartz Flash Cure Unit" at bounding box center [622, 304] width 142 height 30
type input "Red Chili D Quartz Flash Cure Unit"
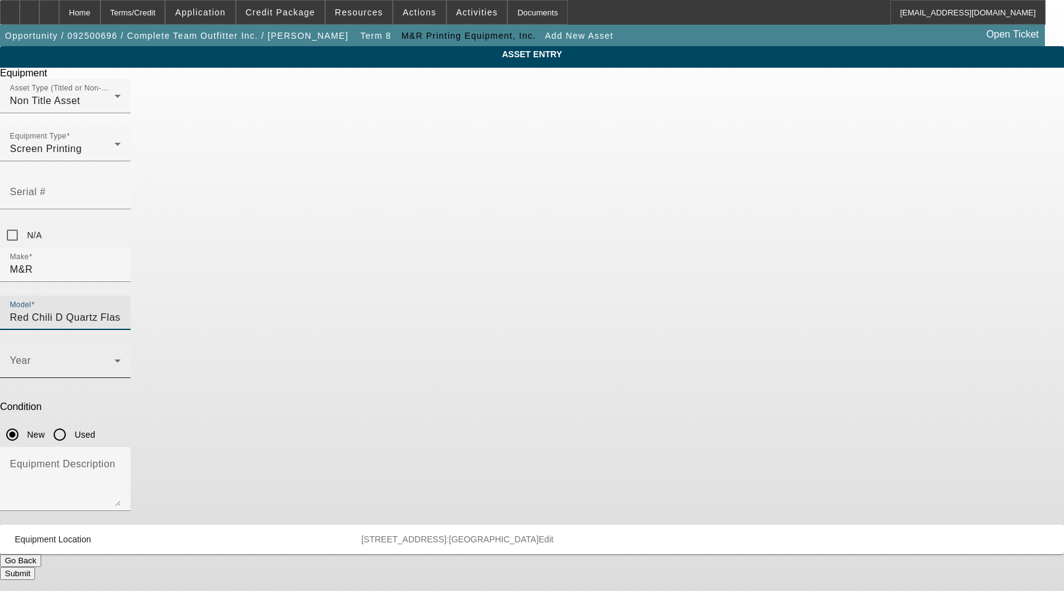
click at [115, 358] on span at bounding box center [62, 365] width 105 height 15
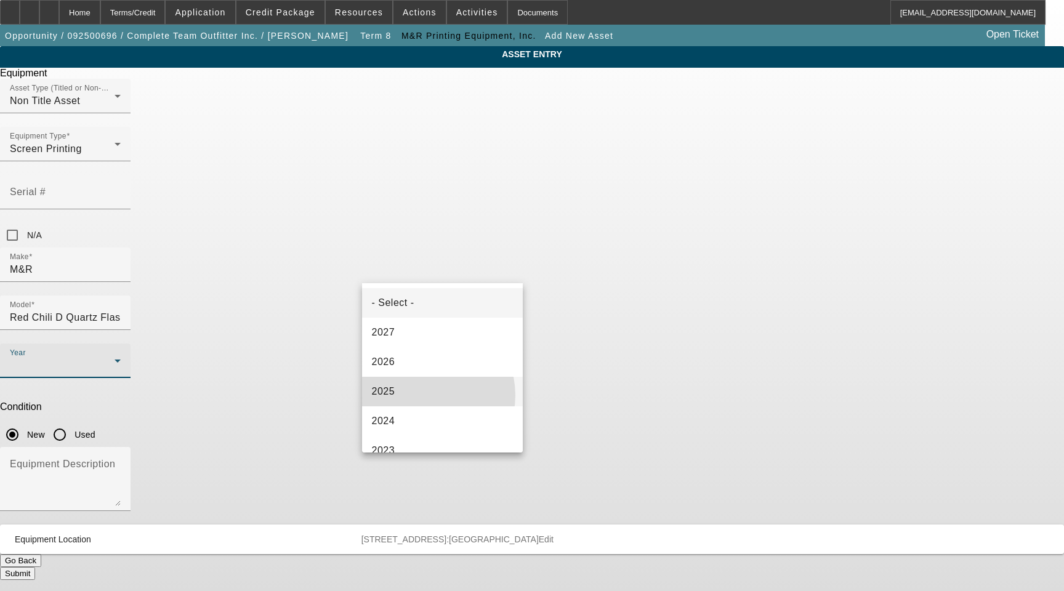
click at [424, 395] on mat-option "2025" at bounding box center [442, 392] width 161 height 30
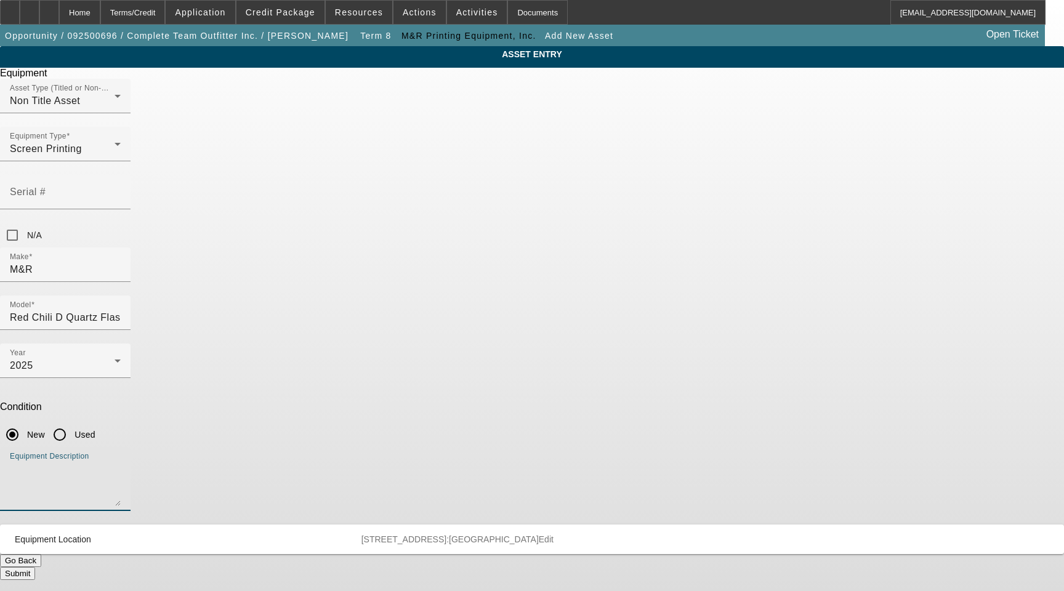
click at [121, 462] on textarea "Equipment Description" at bounding box center [65, 484] width 111 height 44
type textarea "16x18"
drag, startPoint x: 408, startPoint y: 325, endPoint x: 302, endPoint y: 307, distance: 107.4
click at [302, 307] on div "ASSET ENTRY Equipment Asset Type (Titled or Non-Titled) Non Title Asset Equipme…" at bounding box center [532, 313] width 1064 height 534
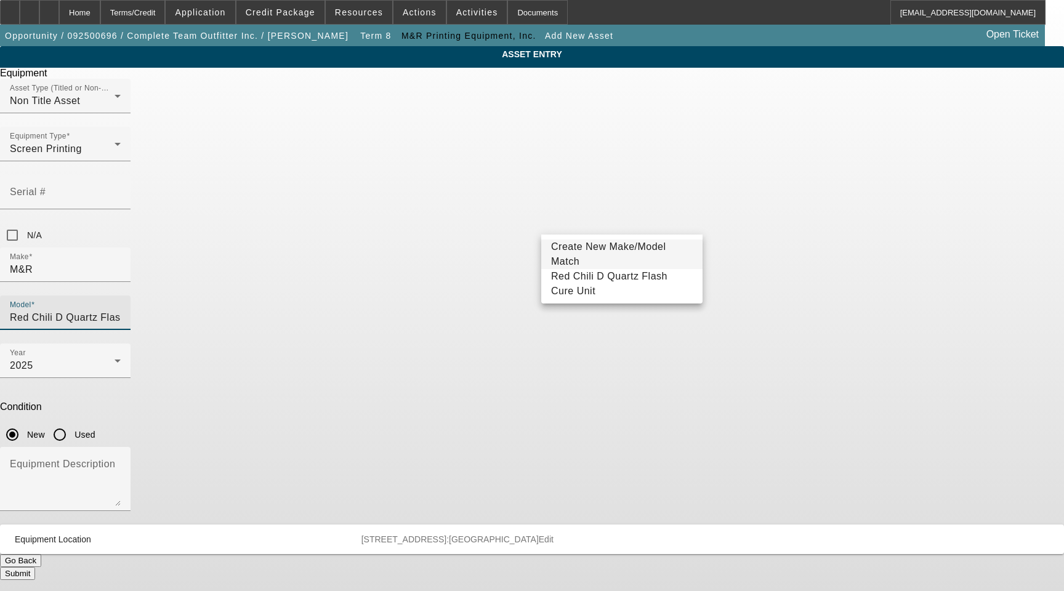
drag, startPoint x: 594, startPoint y: 223, endPoint x: 667, endPoint y: 214, distance: 74.5
click at [121, 310] on input "Red Chili D Quartz Flash Cure Unit" at bounding box center [65, 317] width 111 height 15
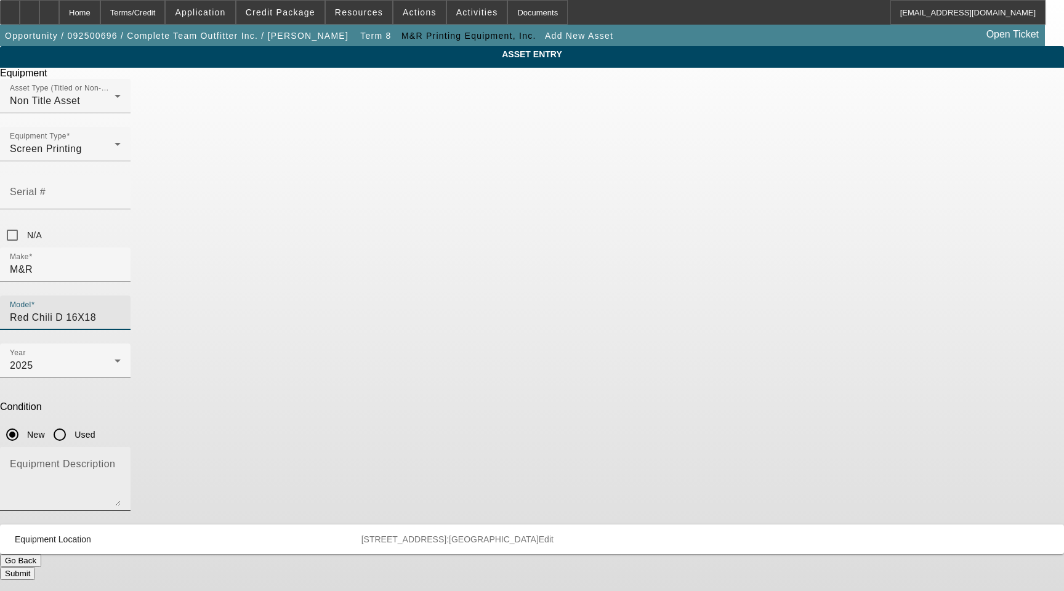
type input "Red Chili D 16X18"
click at [121, 462] on textarea "Equipment Description" at bounding box center [65, 484] width 111 height 44
paste textarea "Quartz Flash Cure Unit"
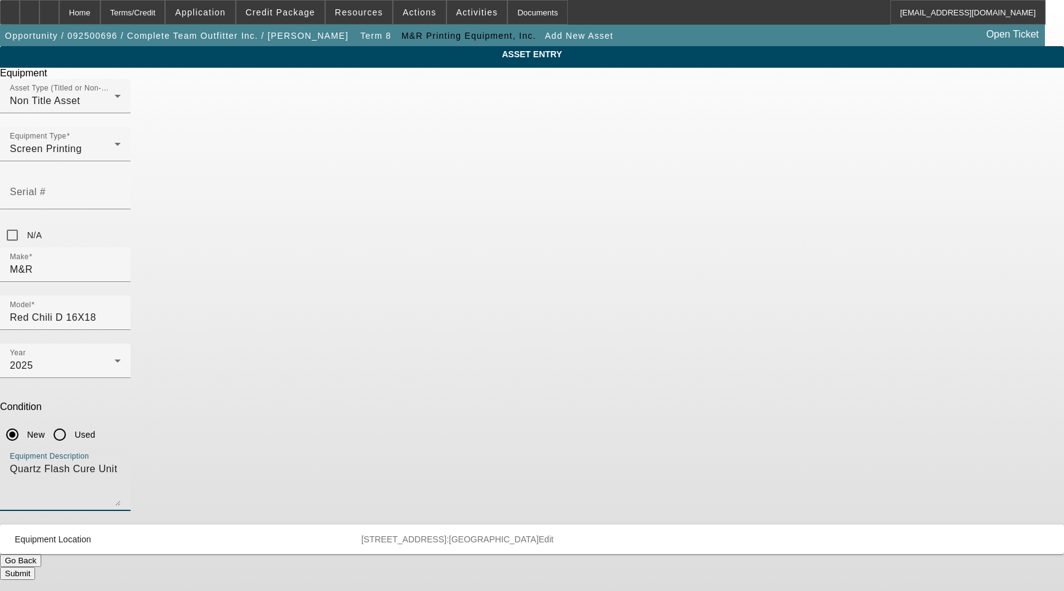
type textarea "Quartz Flash Cure Unit"
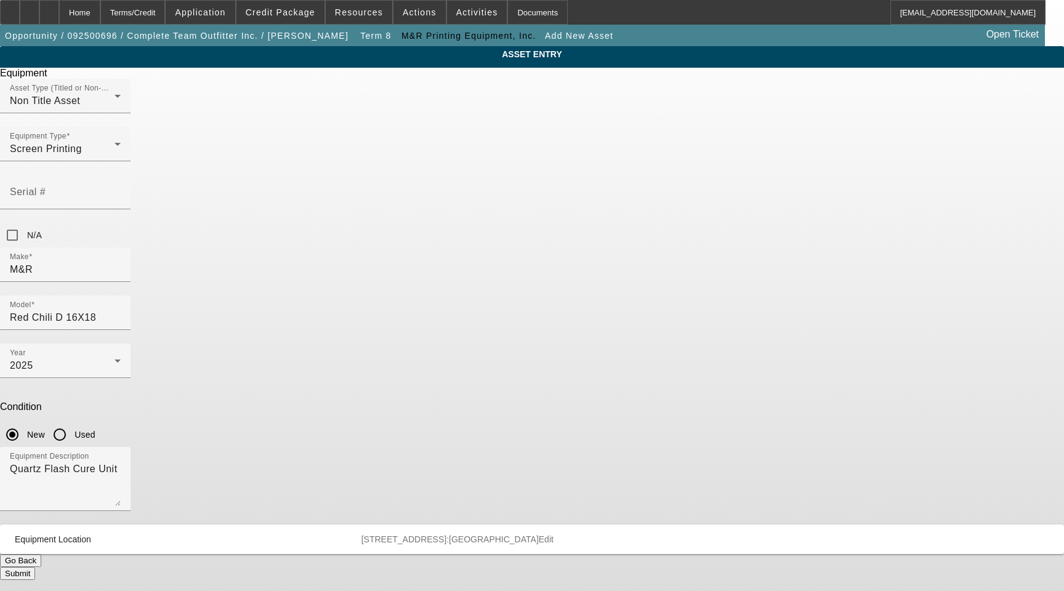
click at [35, 567] on button "Submit" at bounding box center [17, 573] width 35 height 13
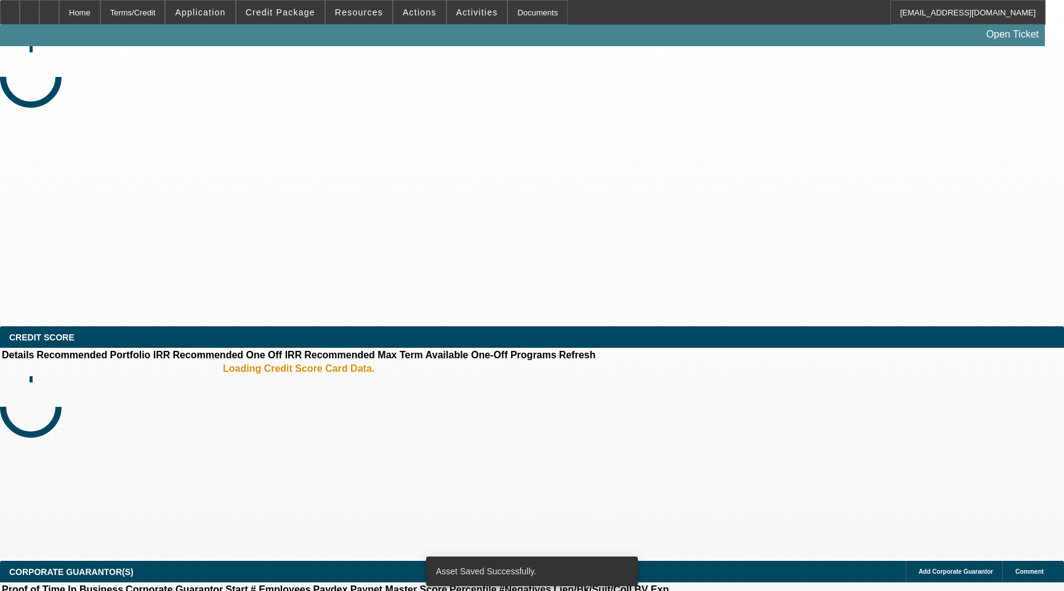
select select "3"
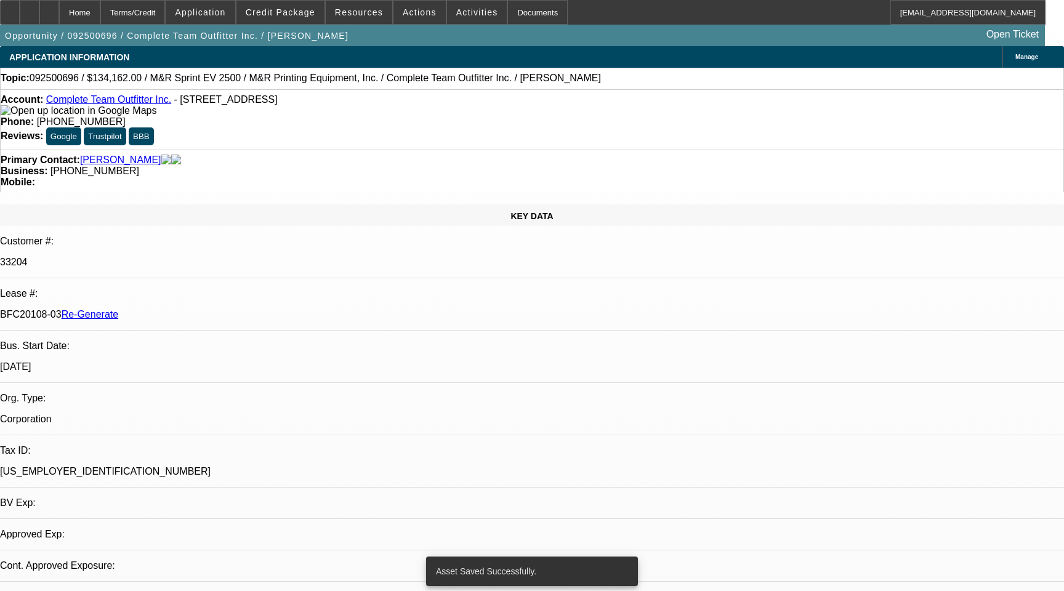
select select "0"
select select "2"
select select "0"
select select "6"
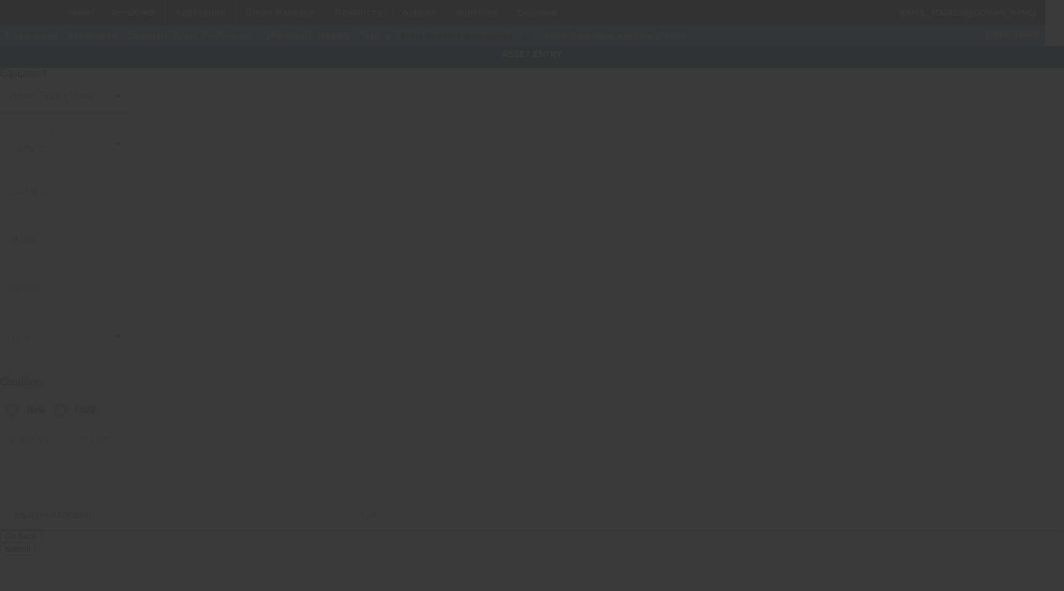
type input "M&R"
type input "Sprint EV 2500"
radio input "true"
type textarea "dryer72" Wide, 10' Heat, 4' Infeed, 4' Outfeed, (1) Conveyor Extension"
type input "[STREET_ADDRESS]"
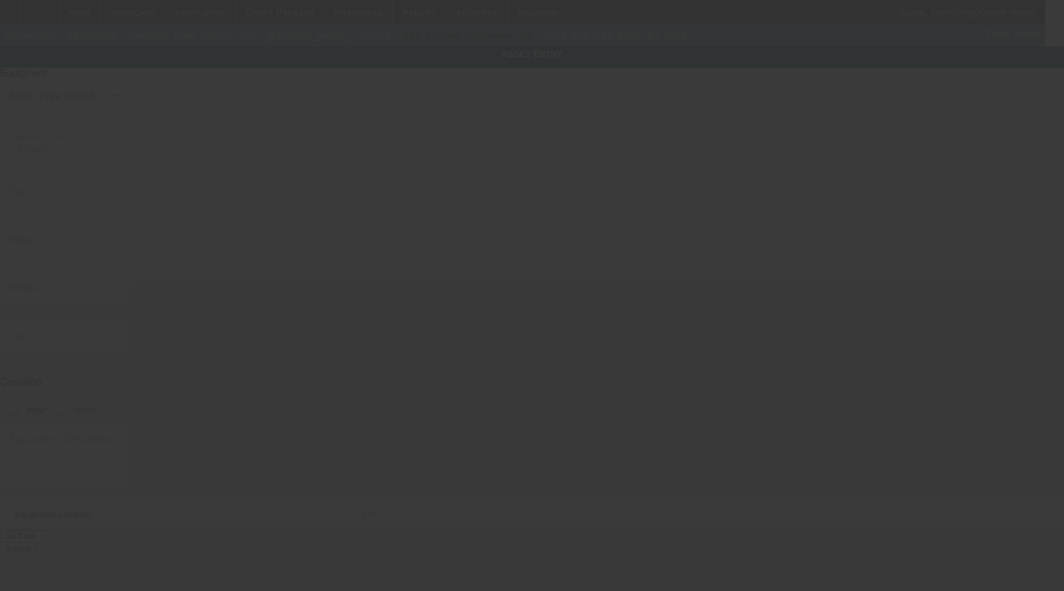
type input "Kalamazoo"
type input "49009"
type input "Kalamazoo"
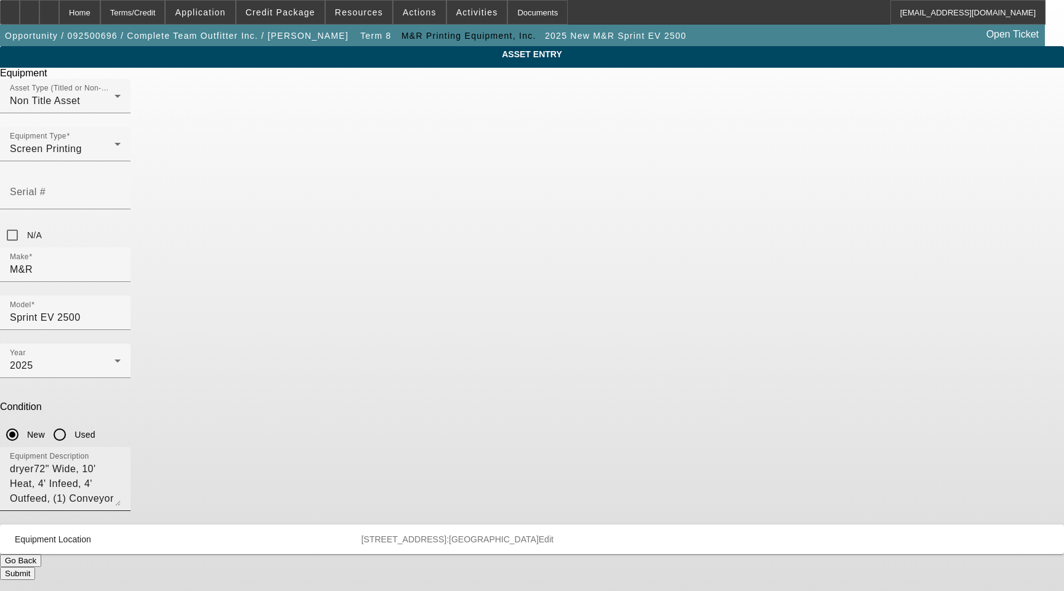
click at [121, 462] on textarea "dryer72" Wide, 10' Heat, 4' Infeed, 4' Outfeed, (1) Conveyor Extension" at bounding box center [65, 484] width 111 height 44
type textarea "Dryer 72" Wide, 10' Heat, 4' Infeed, 4' Outfeed, (1) Conveyor Extension"
click at [35, 567] on button "Submit" at bounding box center [17, 573] width 35 height 13
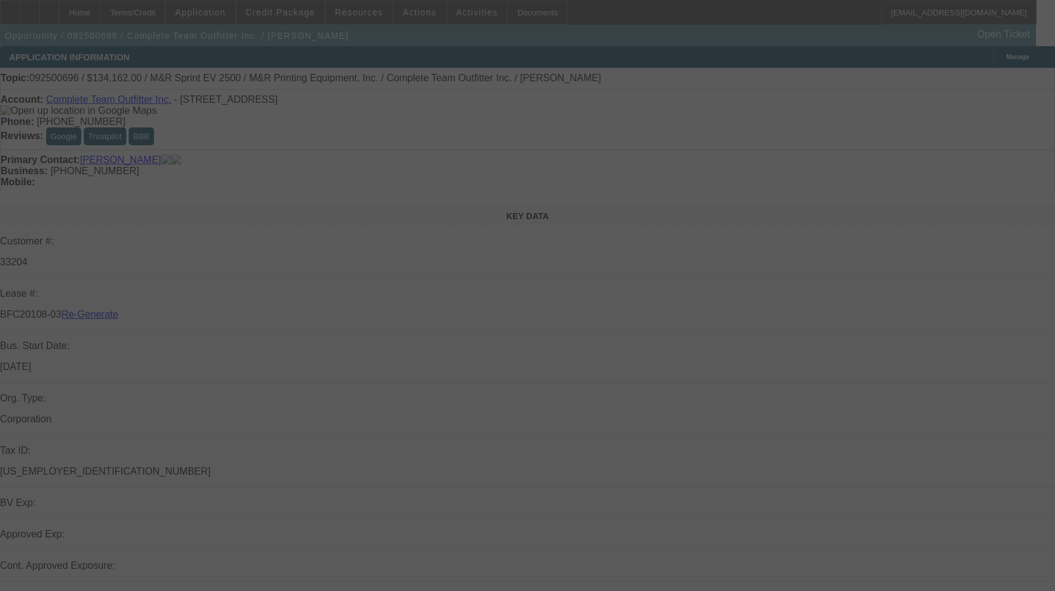
select select "3"
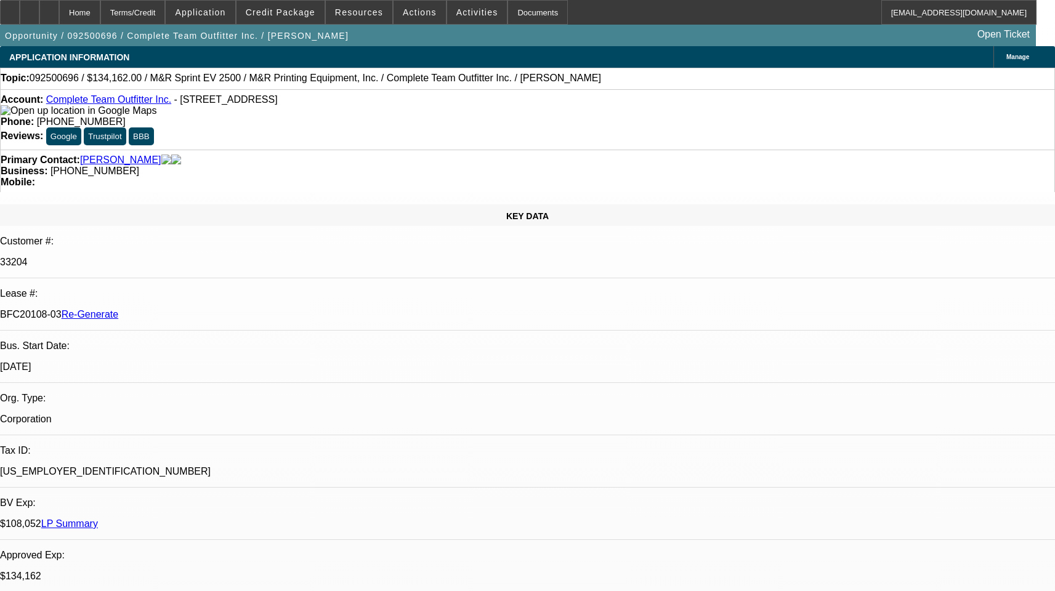
select select "0"
select select "2"
select select "0"
select select "1"
select select "2"
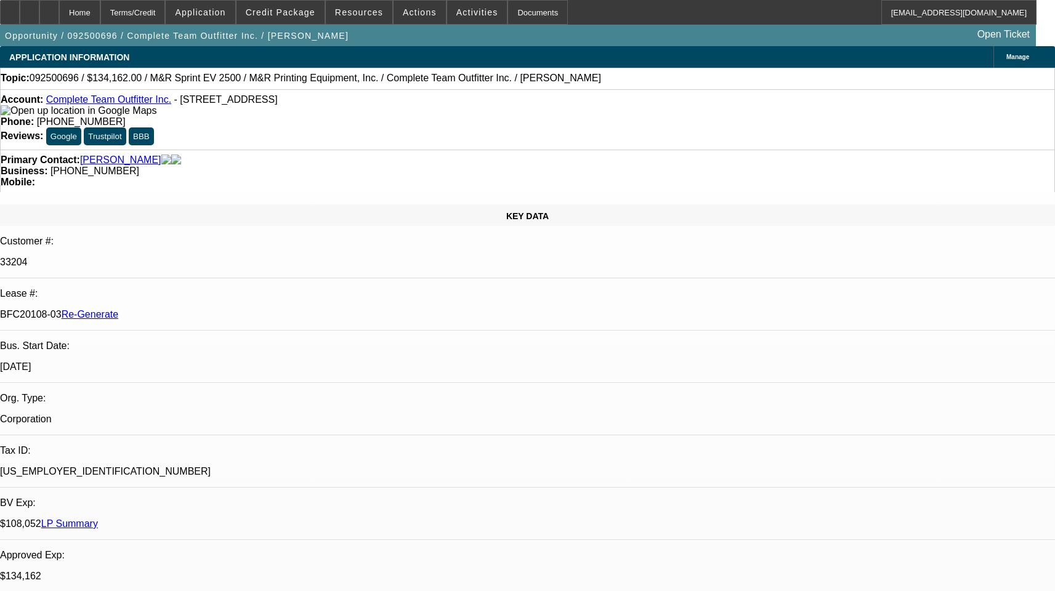
select select "6"
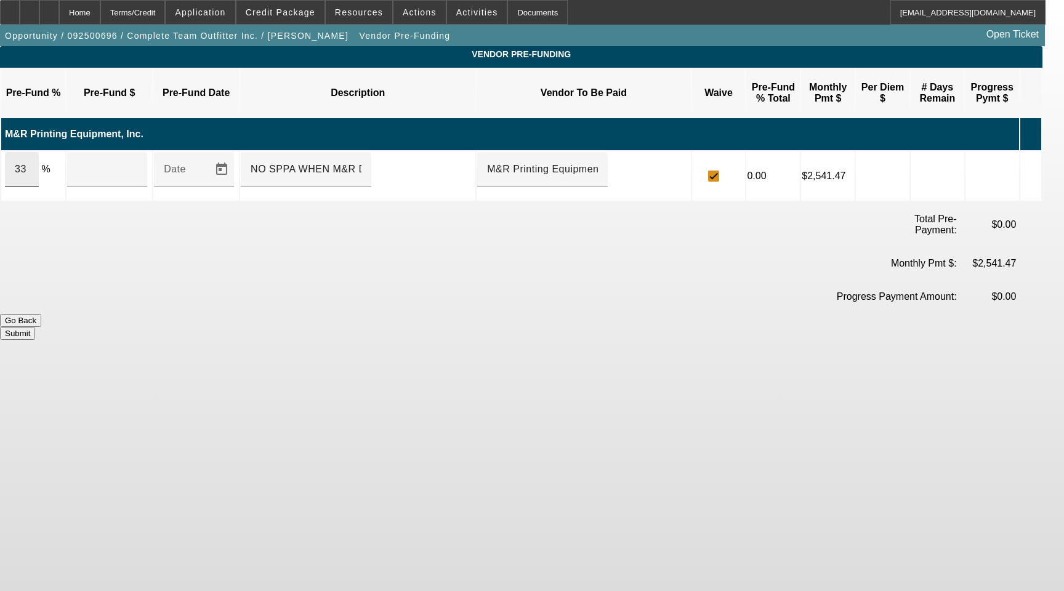
click at [39, 157] on div "33" at bounding box center [22, 169] width 34 height 34
type input "$44,273.46"
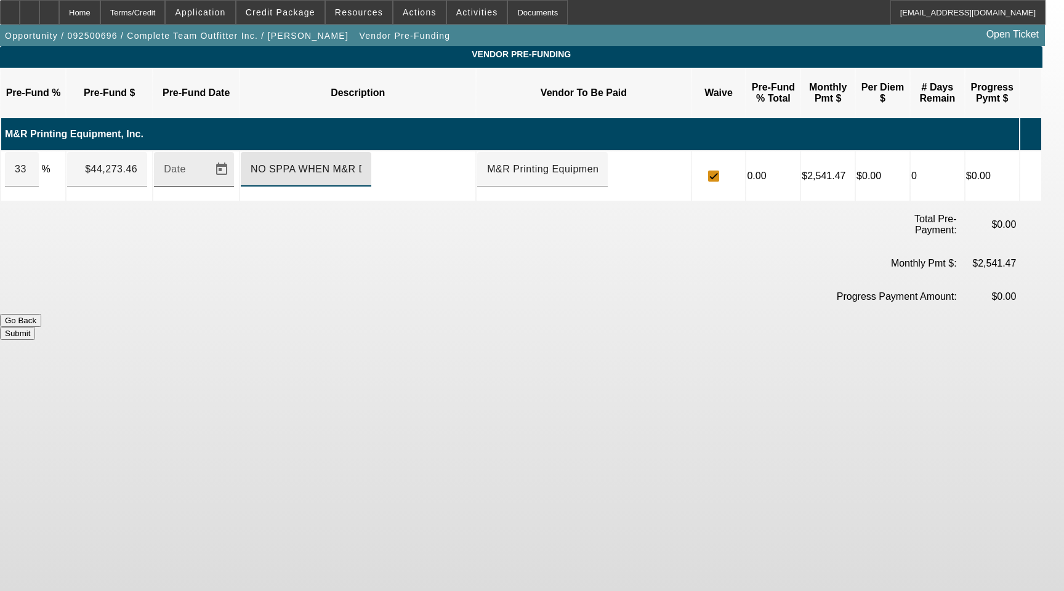
drag, startPoint x: 419, startPoint y: 149, endPoint x: 177, endPoint y: 146, distance: 242.0
click at [180, 151] on tr "33 % $44,273.46 Date NO SPPA WHEN M&R DIRECT M&R Printing Equipment, Inc. 0.00 …" at bounding box center [521, 175] width 1040 height 49
click at [35, 327] on button "Submit" at bounding box center [17, 333] width 35 height 13
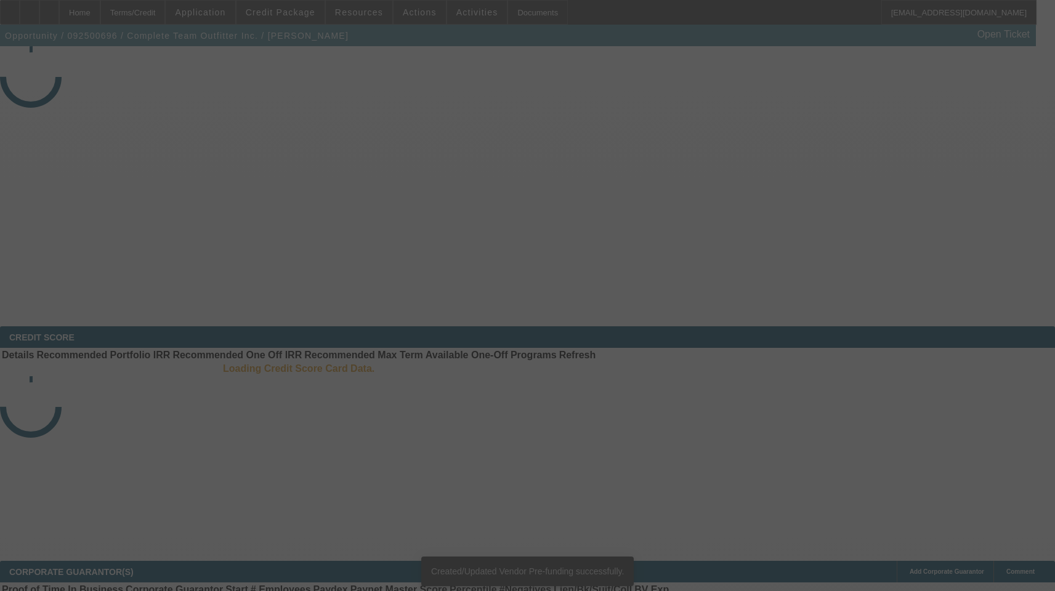
select select "3"
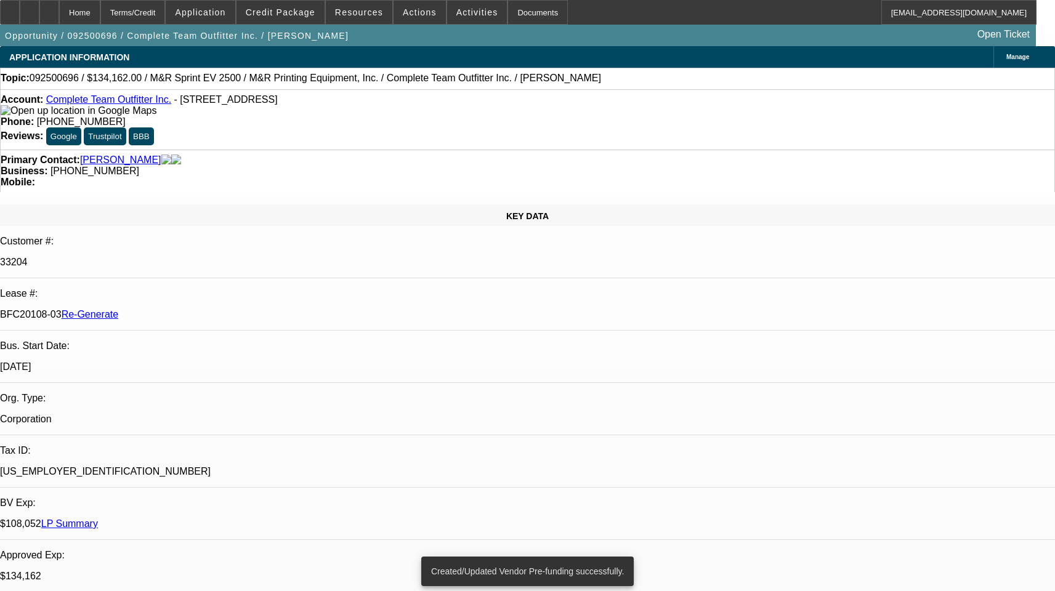
select select "0"
select select "2"
select select "0"
select select "1"
select select "2"
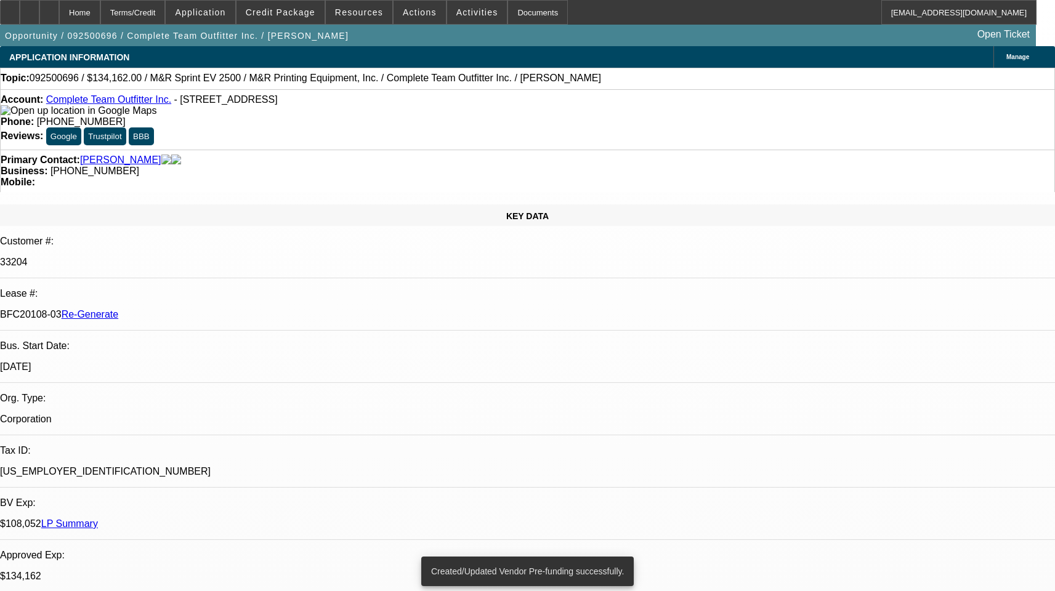
select select "6"
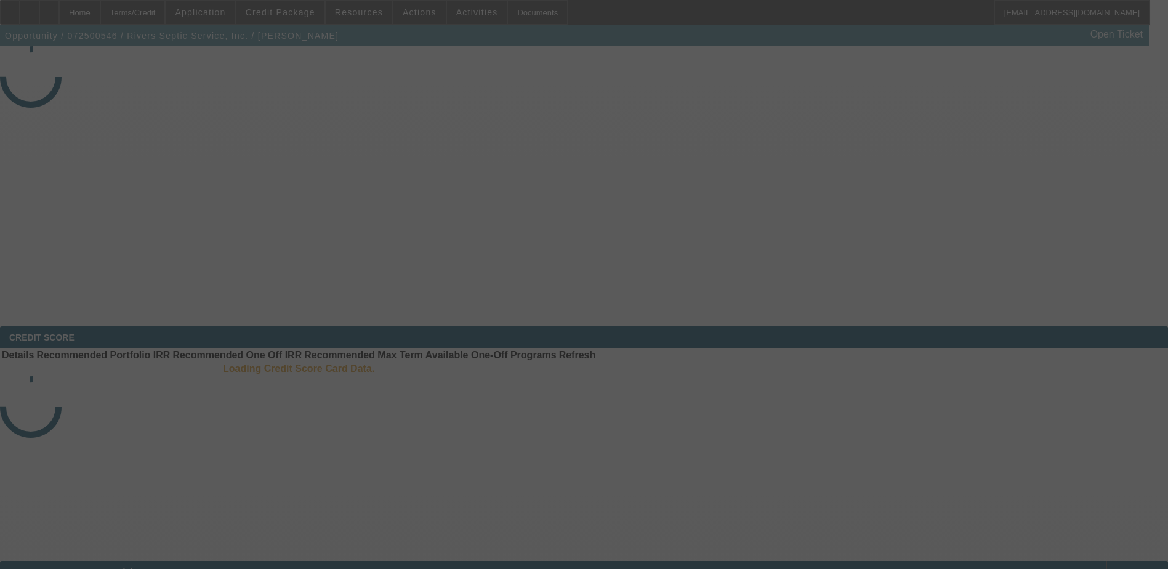
select select "3"
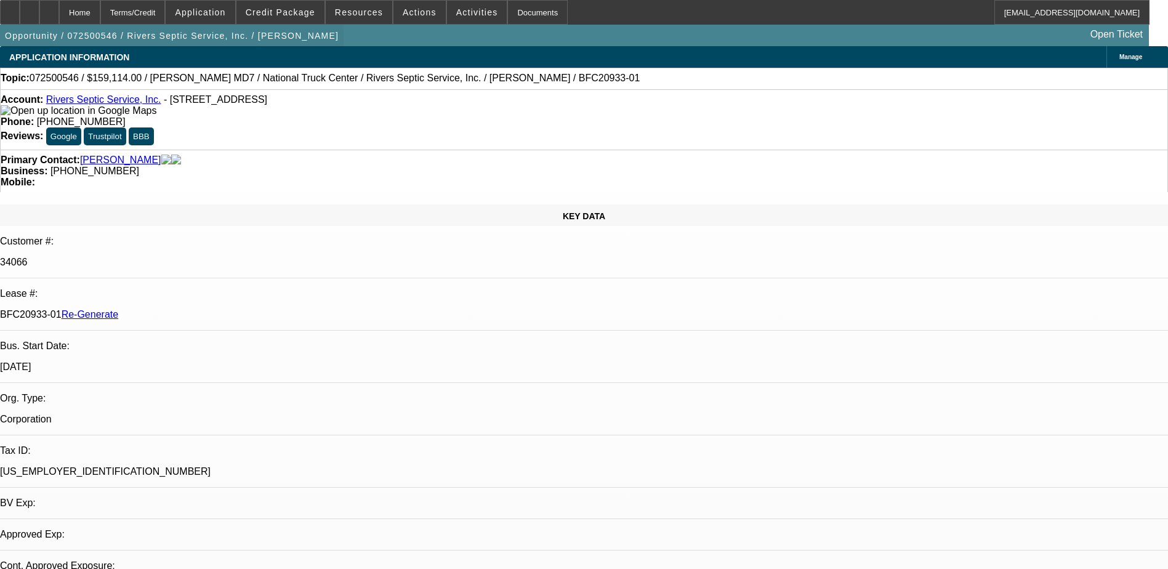
select select "0"
select select "1"
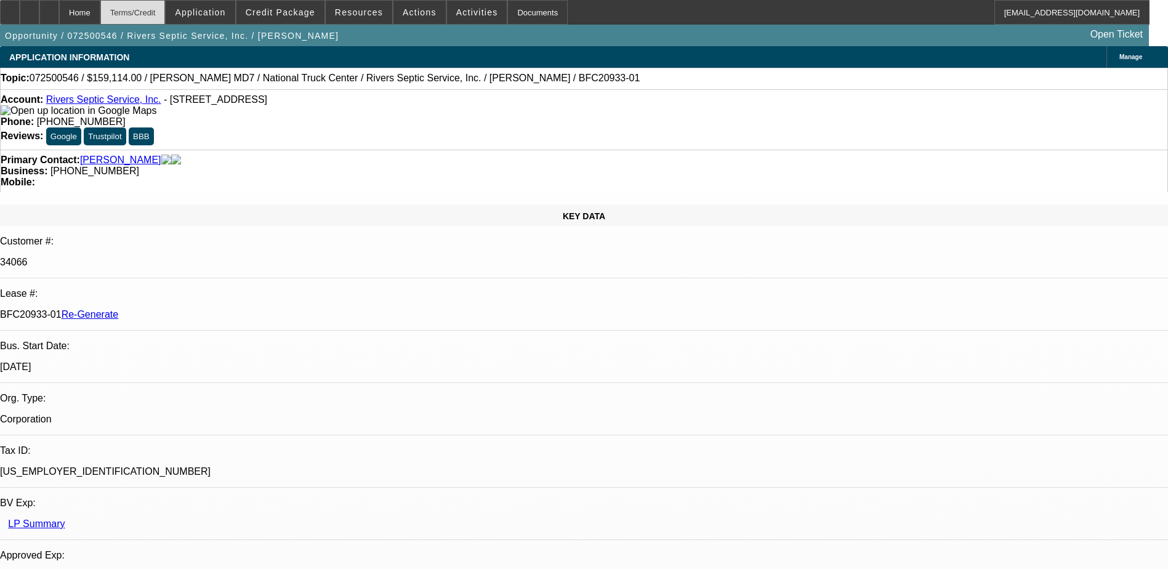
select select "6"
click at [166, 18] on div "Terms/Credit" at bounding box center [132, 12] width 65 height 25
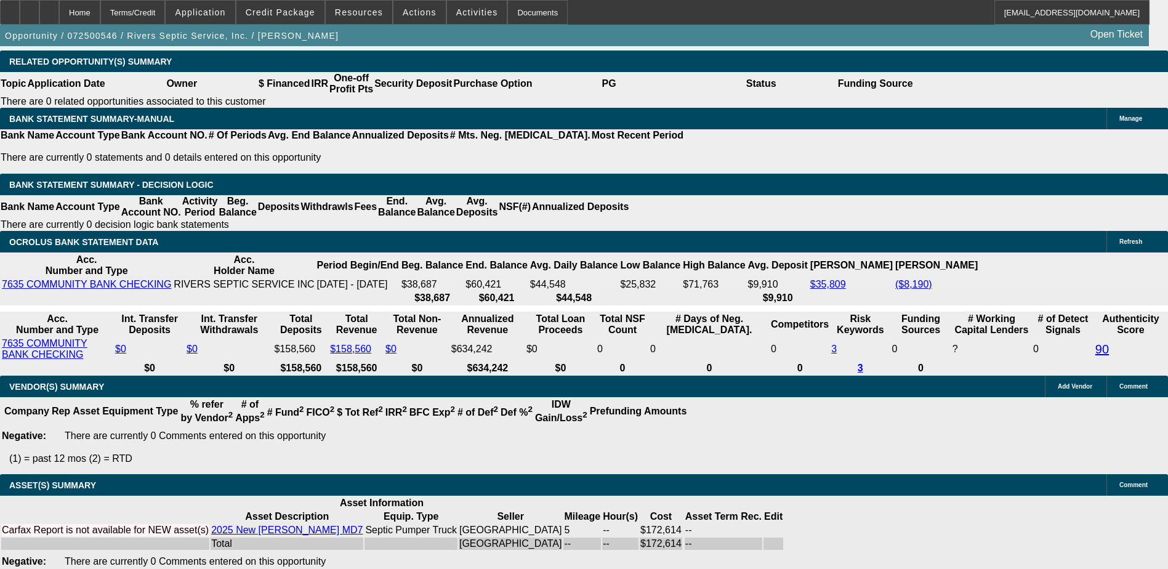
scroll to position [2279, 0]
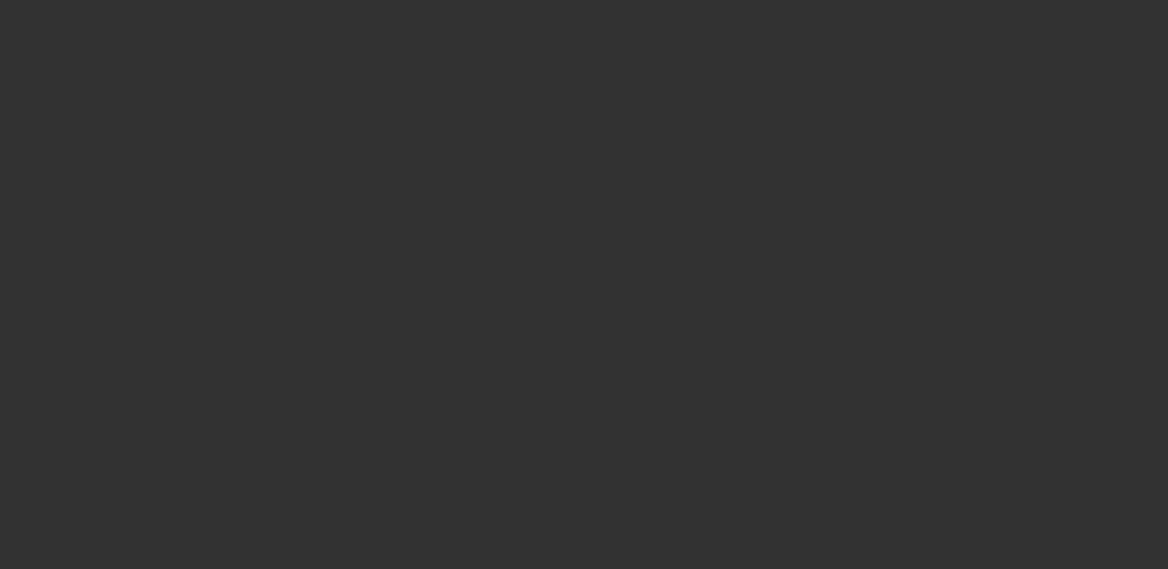
select select "3"
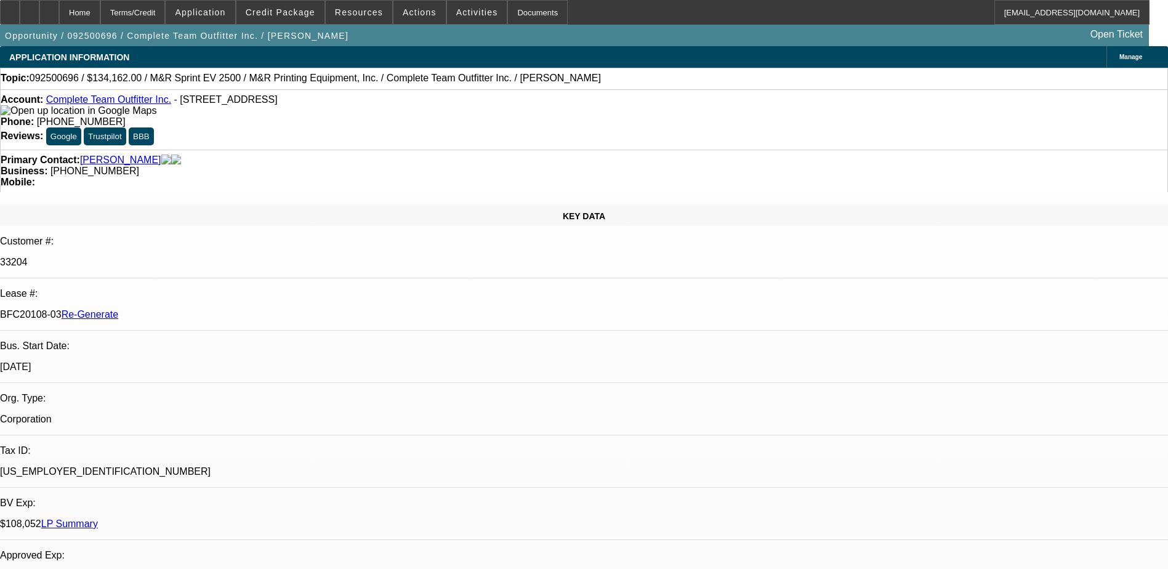
select select "0"
select select "2"
select select "0"
select select "1"
select select "2"
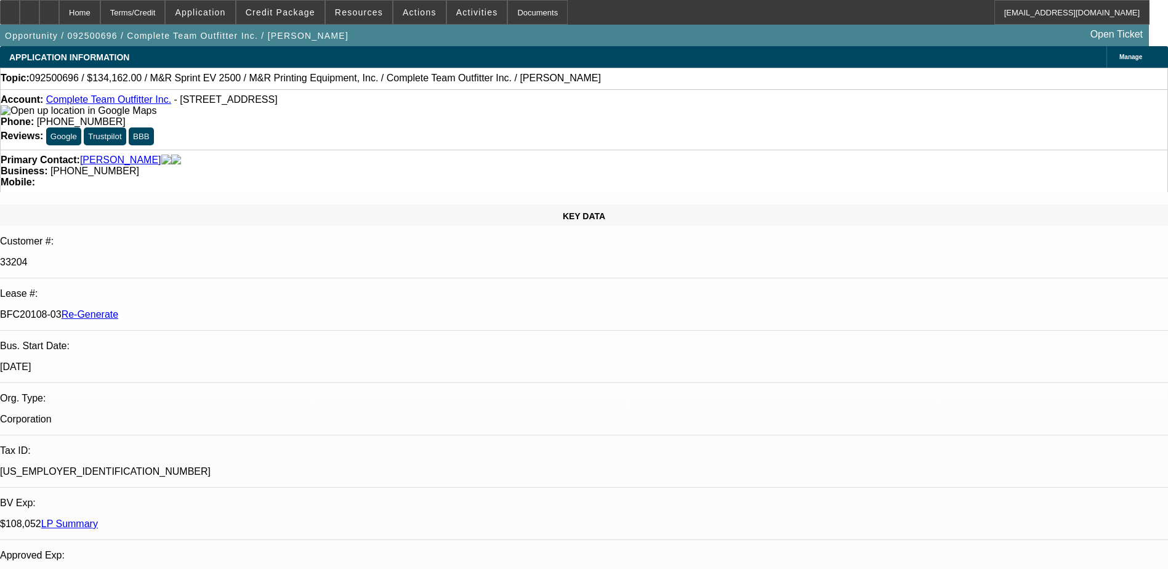
select select "6"
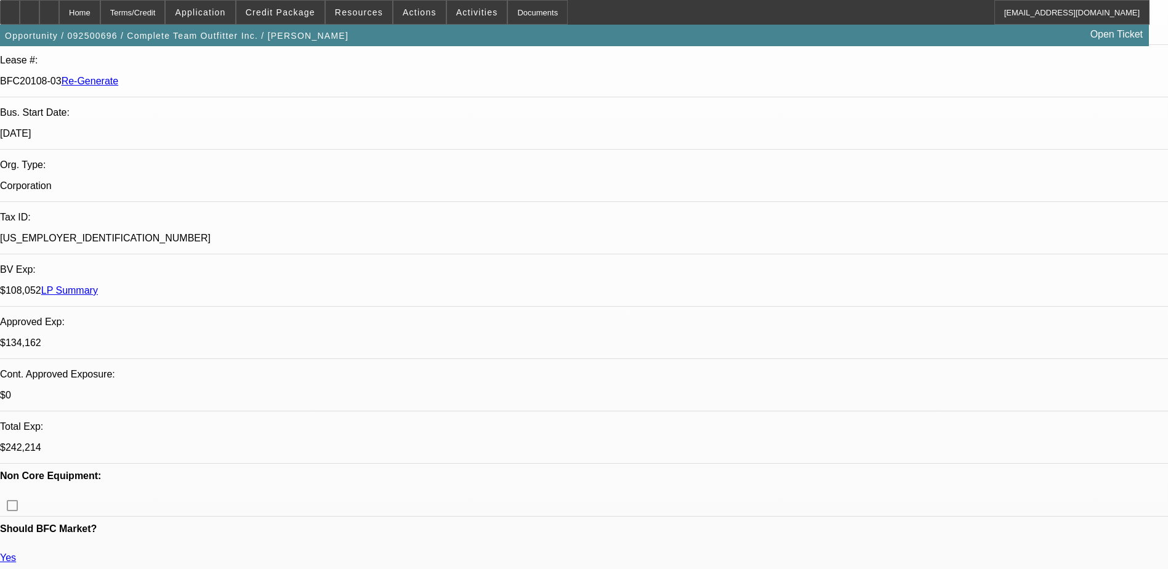
scroll to position [246, 0]
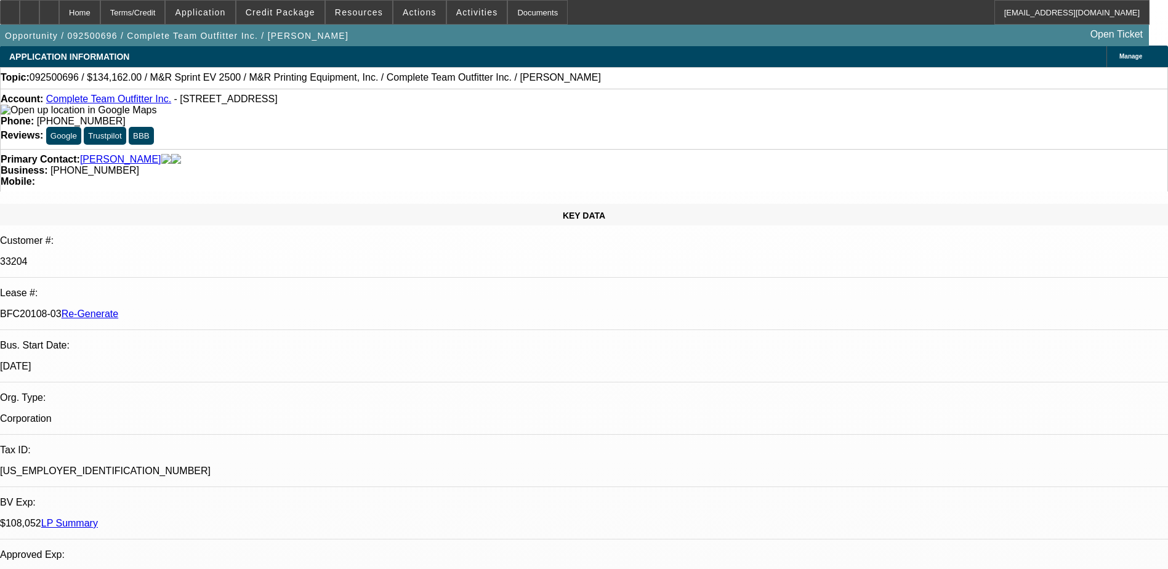
scroll to position [0, 0]
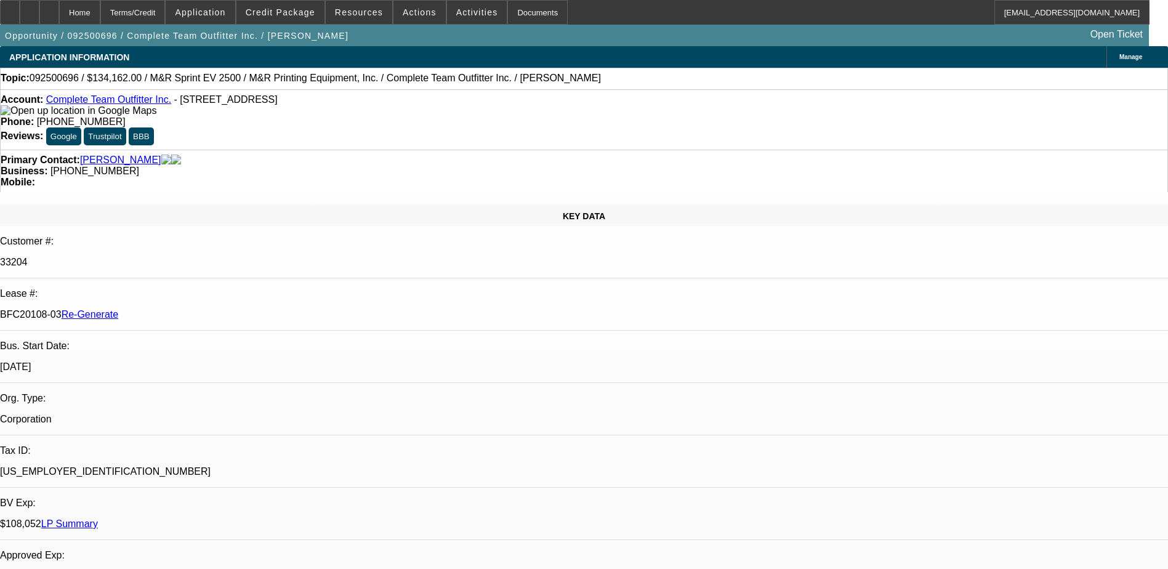
scroll to position [1130, 0]
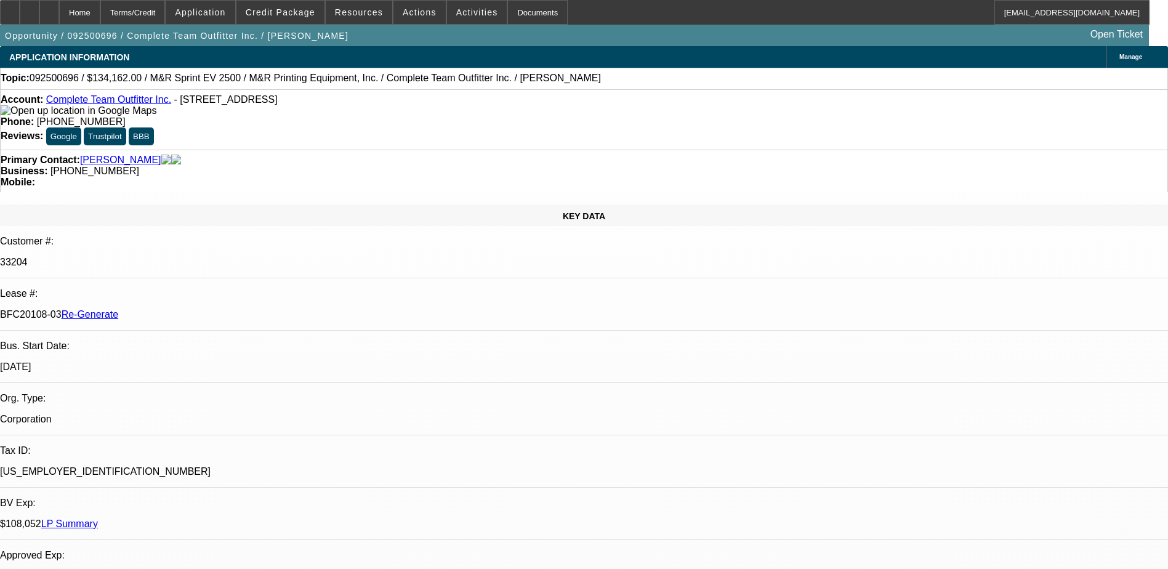
scroll to position [268, 0]
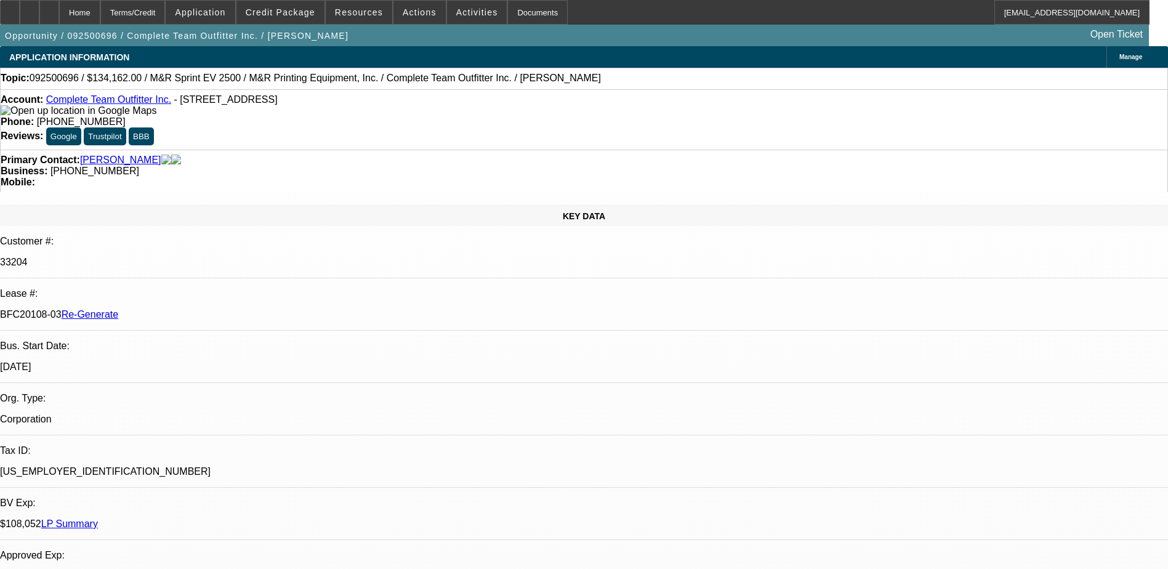
scroll to position [145, 0]
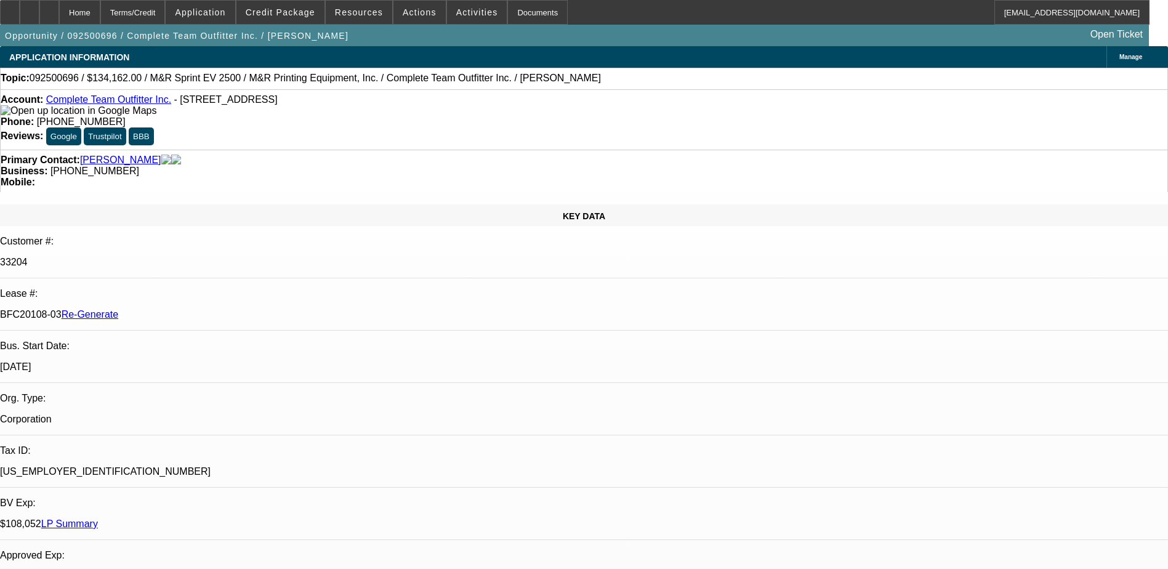
scroll to position [22, 0]
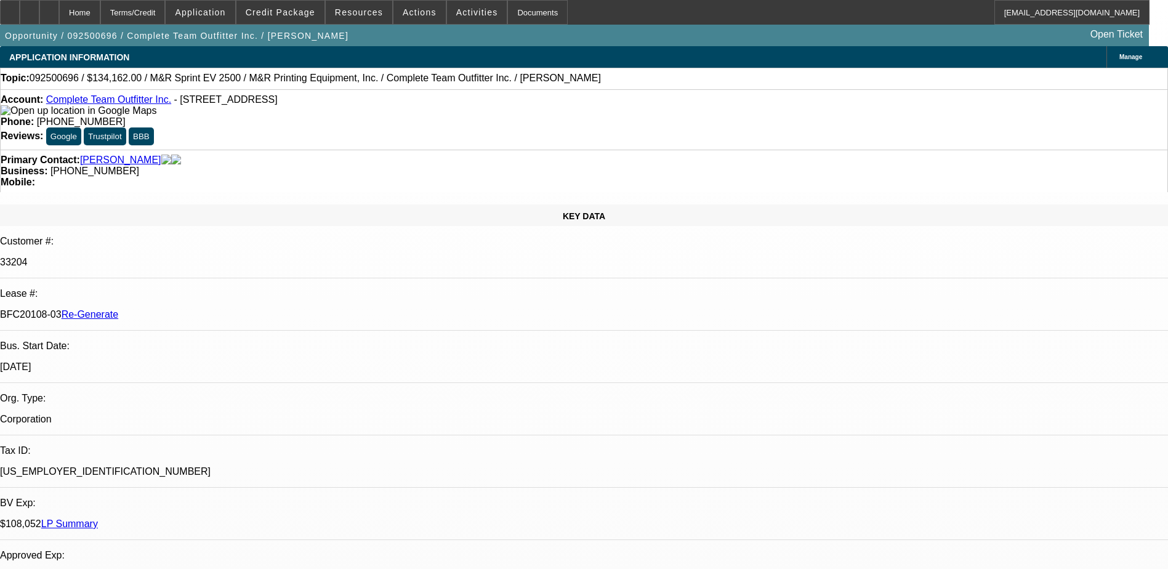
scroll to position [0, 0]
click at [507, 15] on div "Documents" at bounding box center [537, 12] width 60 height 25
click at [465, 9] on span "Activities" at bounding box center [477, 12] width 42 height 10
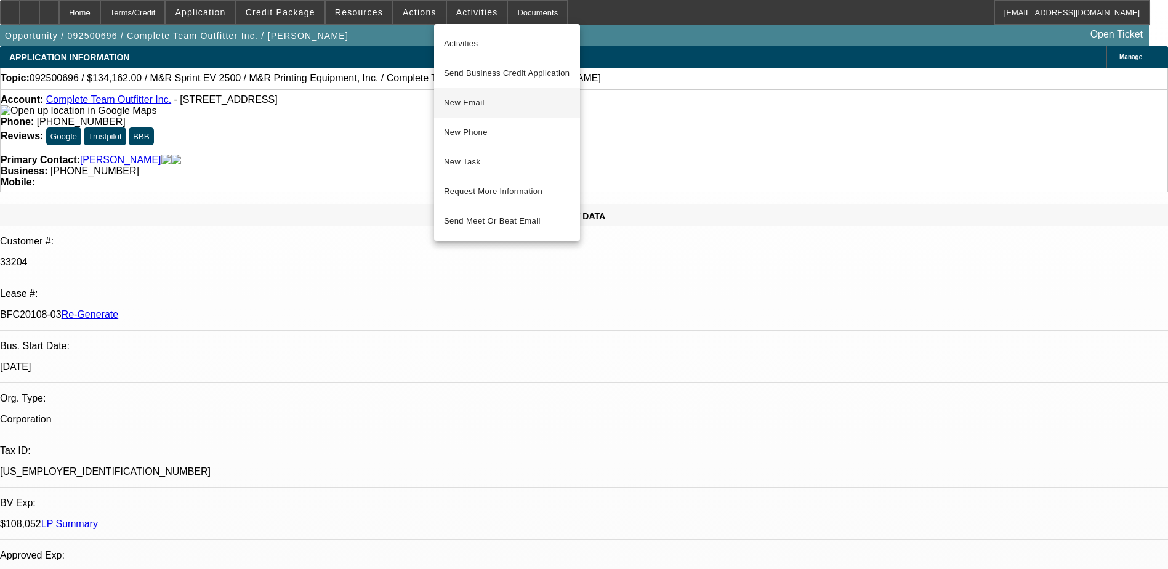
click at [472, 106] on span "New Email" at bounding box center [507, 102] width 126 height 15
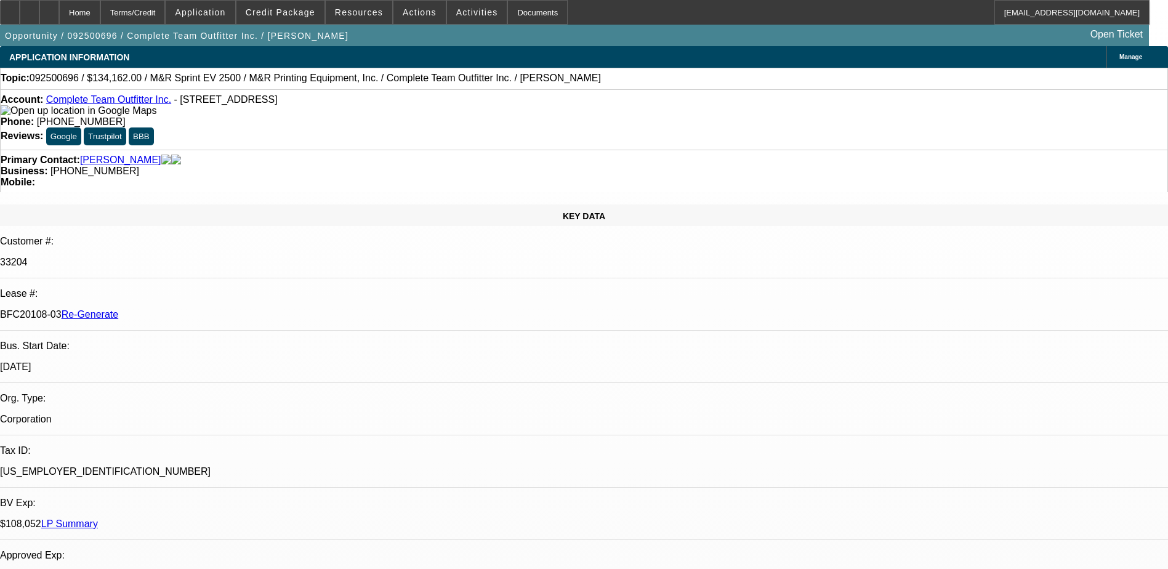
drag, startPoint x: 148, startPoint y: 208, endPoint x: 195, endPoint y: 210, distance: 47.4
click at [195, 309] on p "BFC20108-03 Re-Generate" at bounding box center [584, 314] width 1168 height 11
copy p "BFC20108-03"
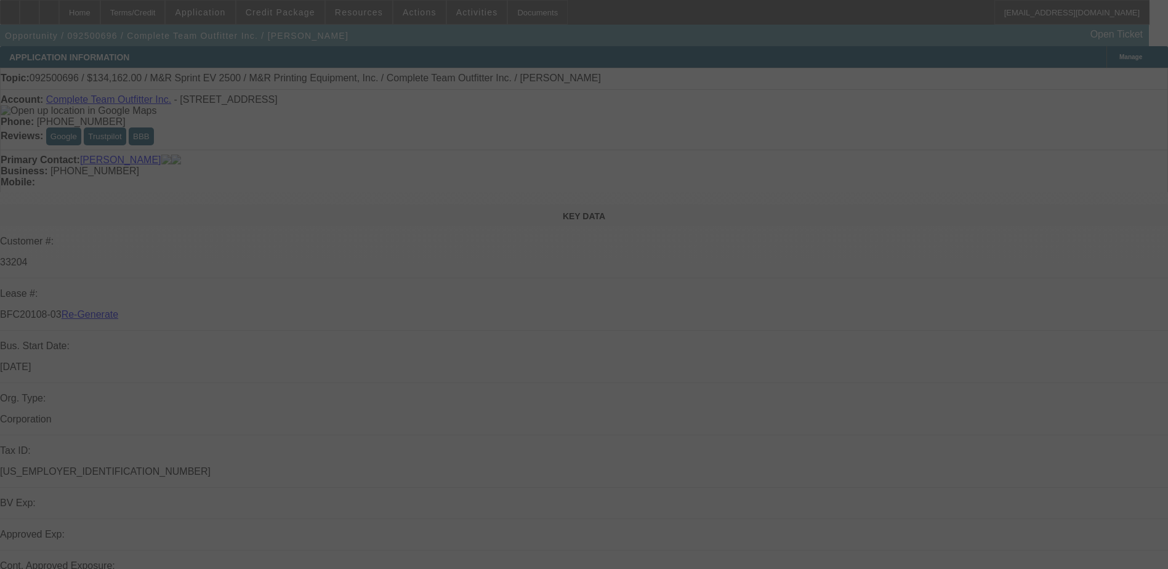
select select "3"
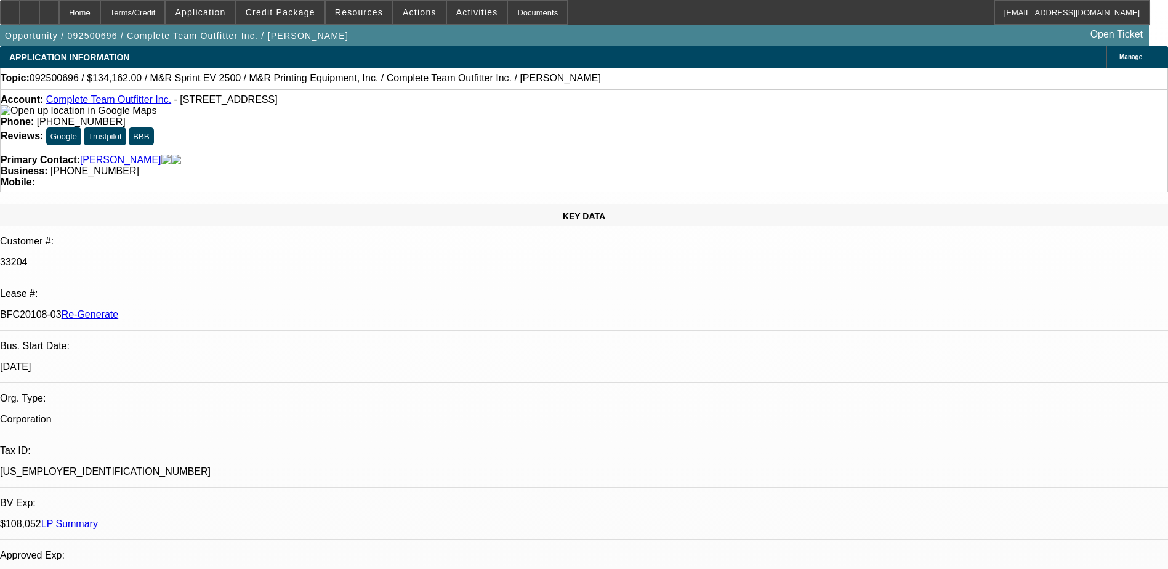
select select "0"
select select "2"
select select "0"
select select "1"
select select "2"
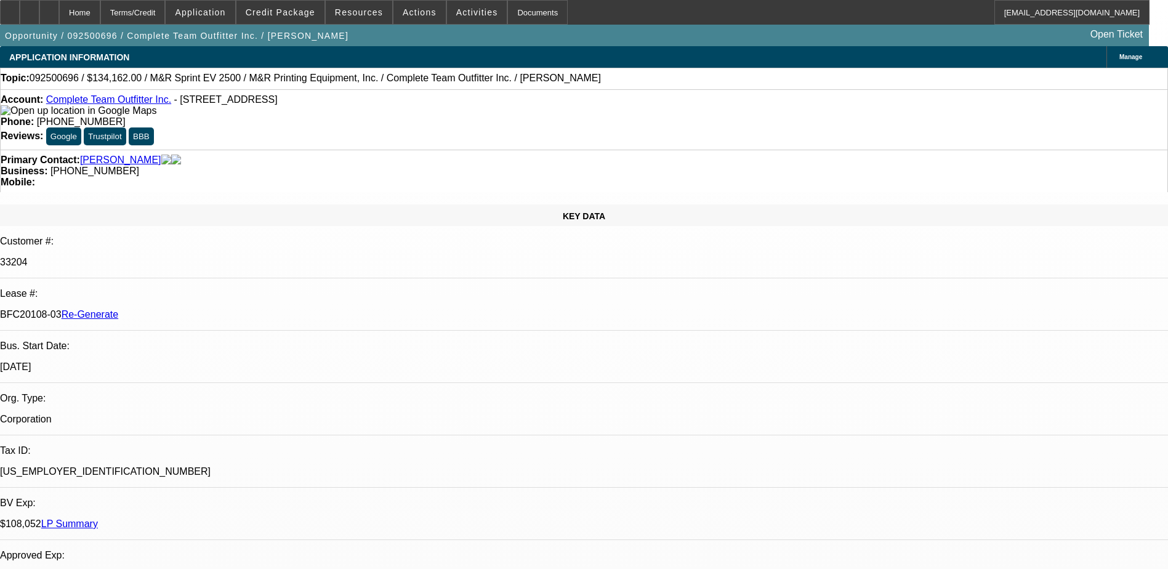
select select "6"
click at [515, 18] on div "Documents" at bounding box center [537, 12] width 60 height 25
